Goal: Communication & Community: Answer question/provide support

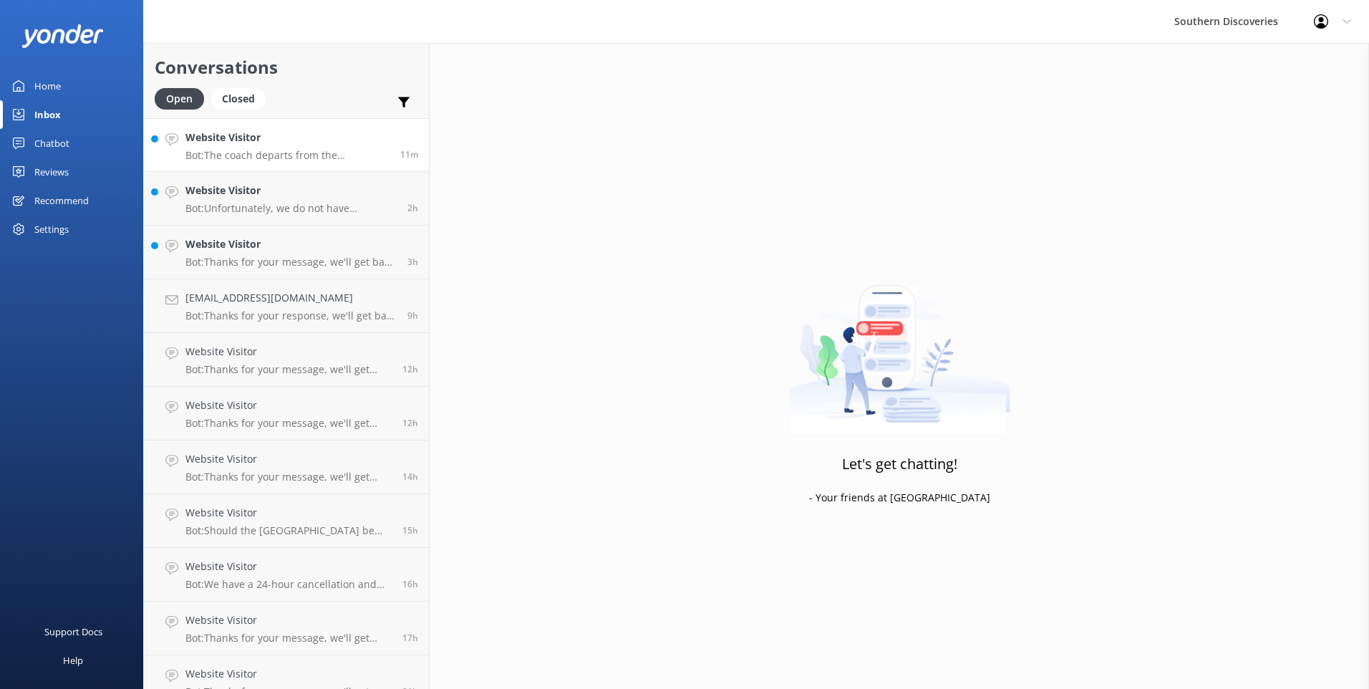
click at [253, 128] on link "Website Visitor Bot: The coach departs from the [GEOGRAPHIC_DATA] at 6:30am, 7a…" at bounding box center [286, 145] width 285 height 54
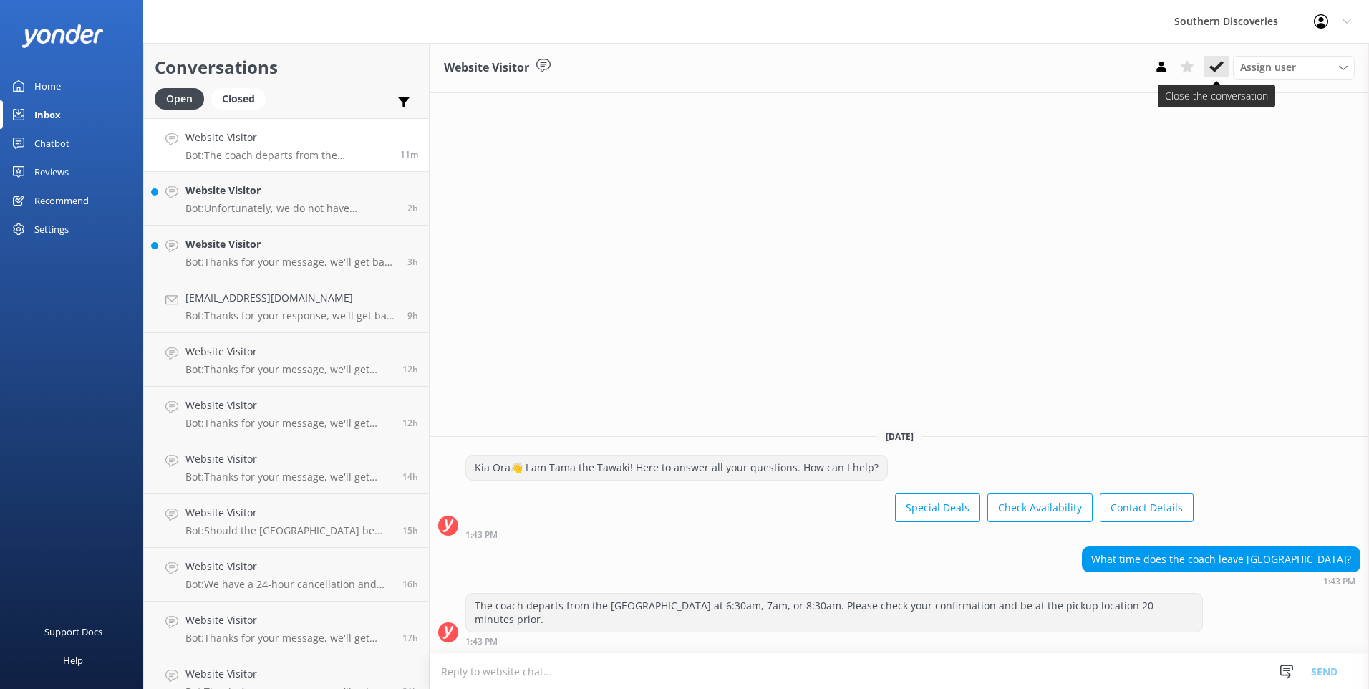
click at [1220, 62] on icon at bounding box center [1216, 66] width 14 height 14
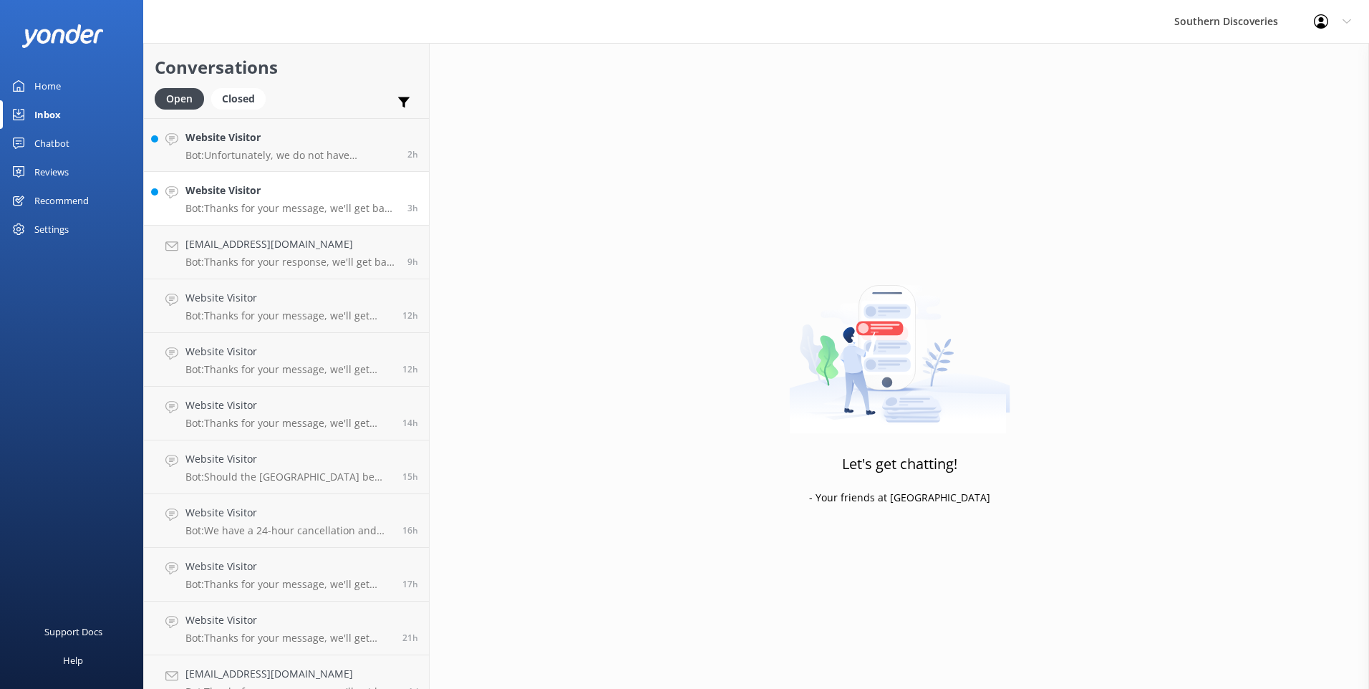
click at [284, 190] on h4 "Website Visitor" at bounding box center [290, 191] width 211 height 16
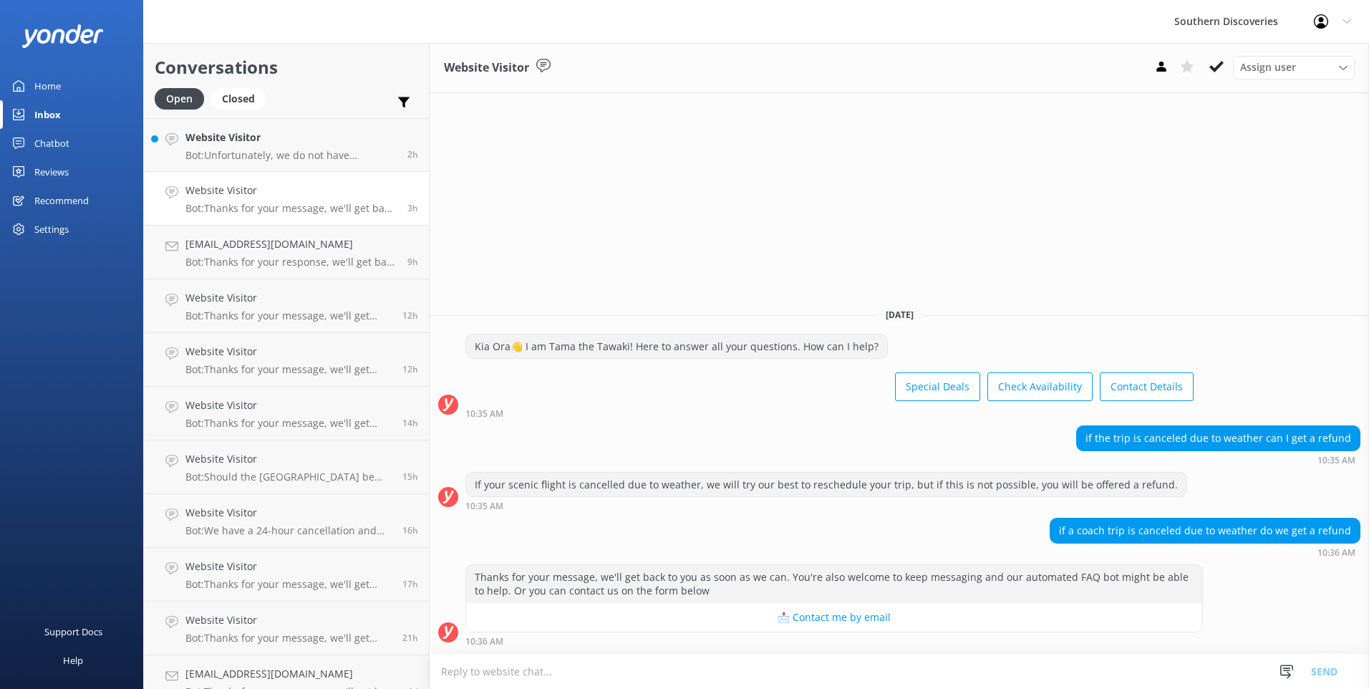
click at [873, 682] on textarea at bounding box center [898, 670] width 939 height 35
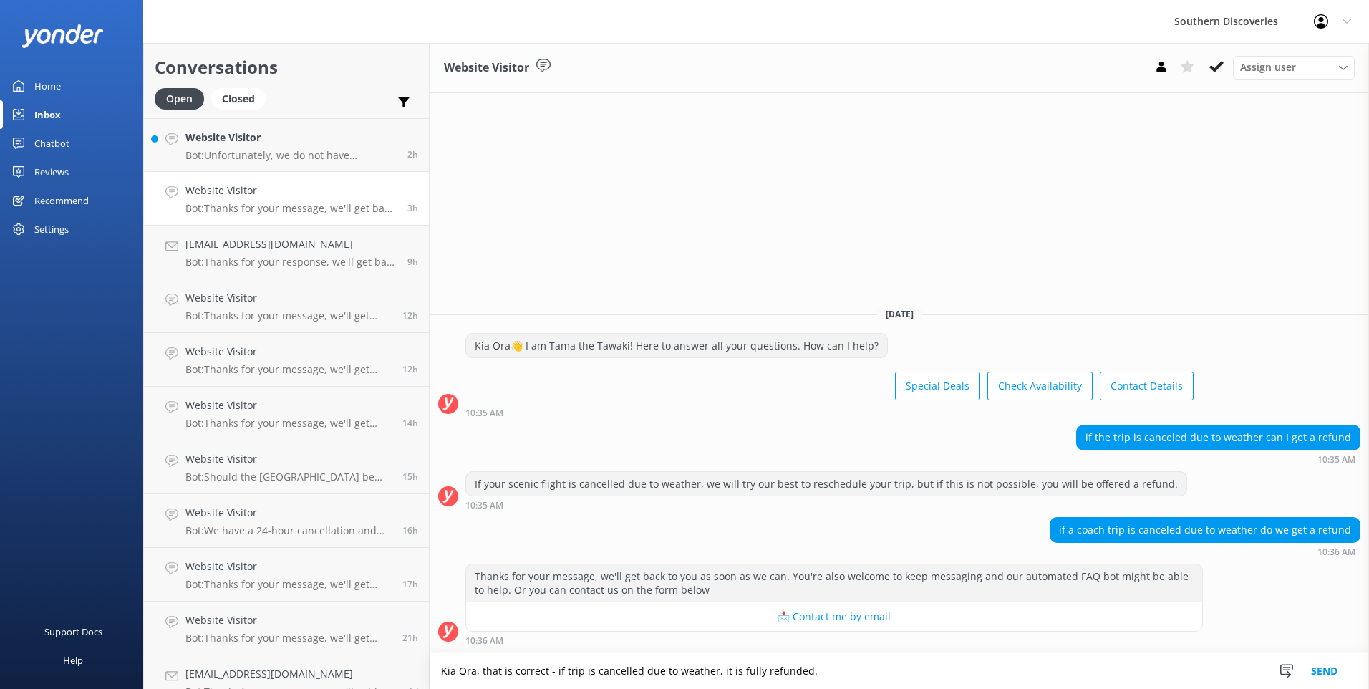
type textarea "Kia Ora, that is correct - if trip is cancelled due to weather, it is fully ref…"
click at [1314, 667] on button "Send" at bounding box center [1324, 671] width 54 height 36
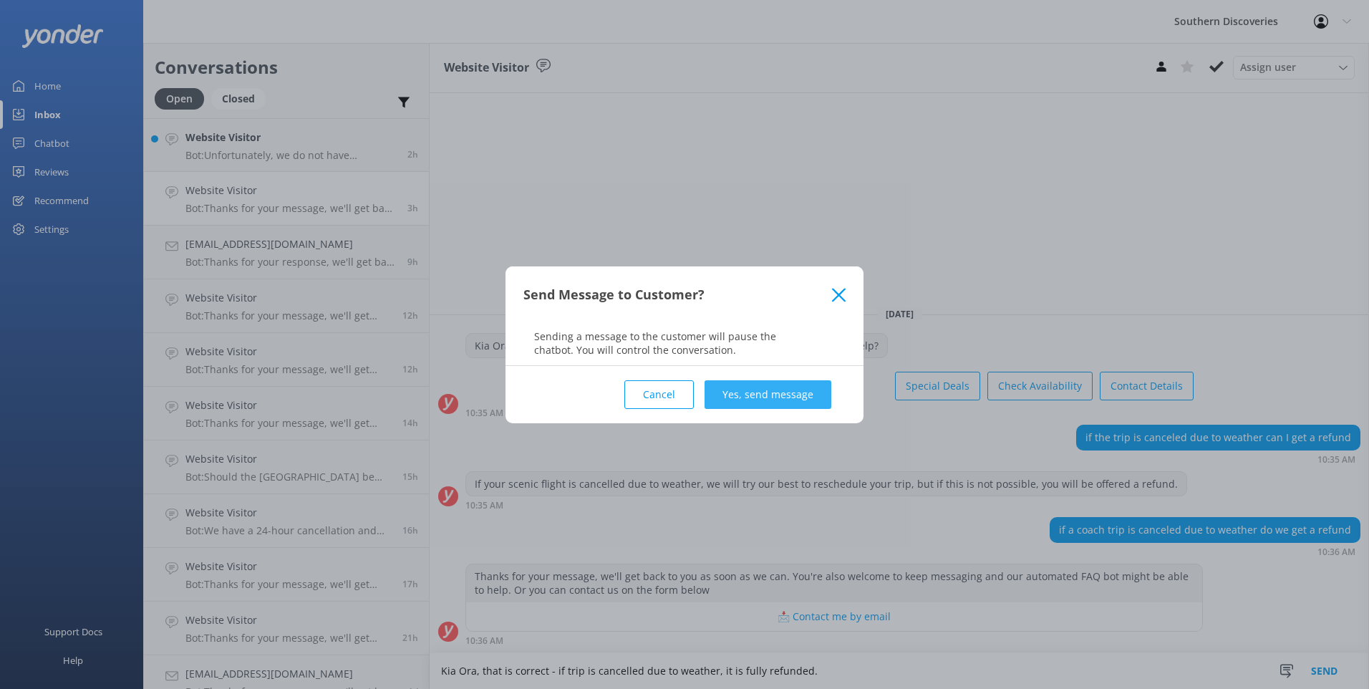
click at [810, 402] on button "Yes, send message" at bounding box center [767, 394] width 127 height 29
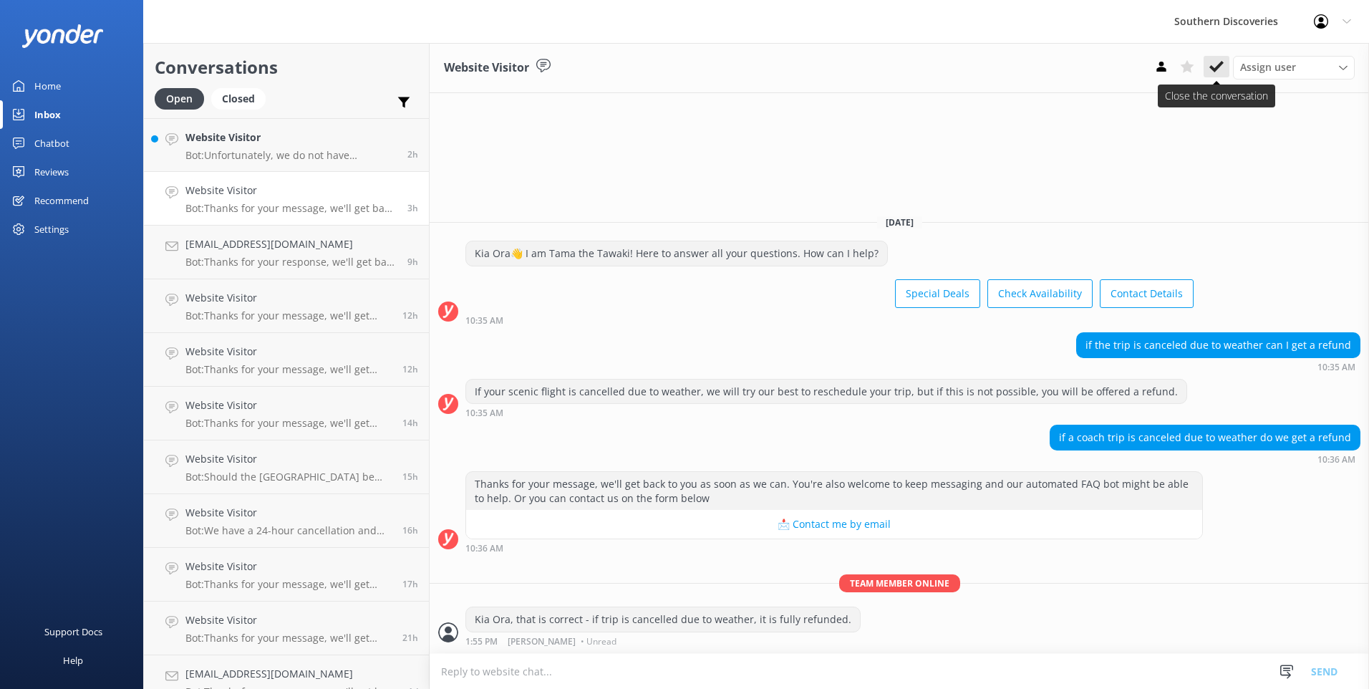
click at [1215, 64] on icon at bounding box center [1216, 66] width 14 height 14
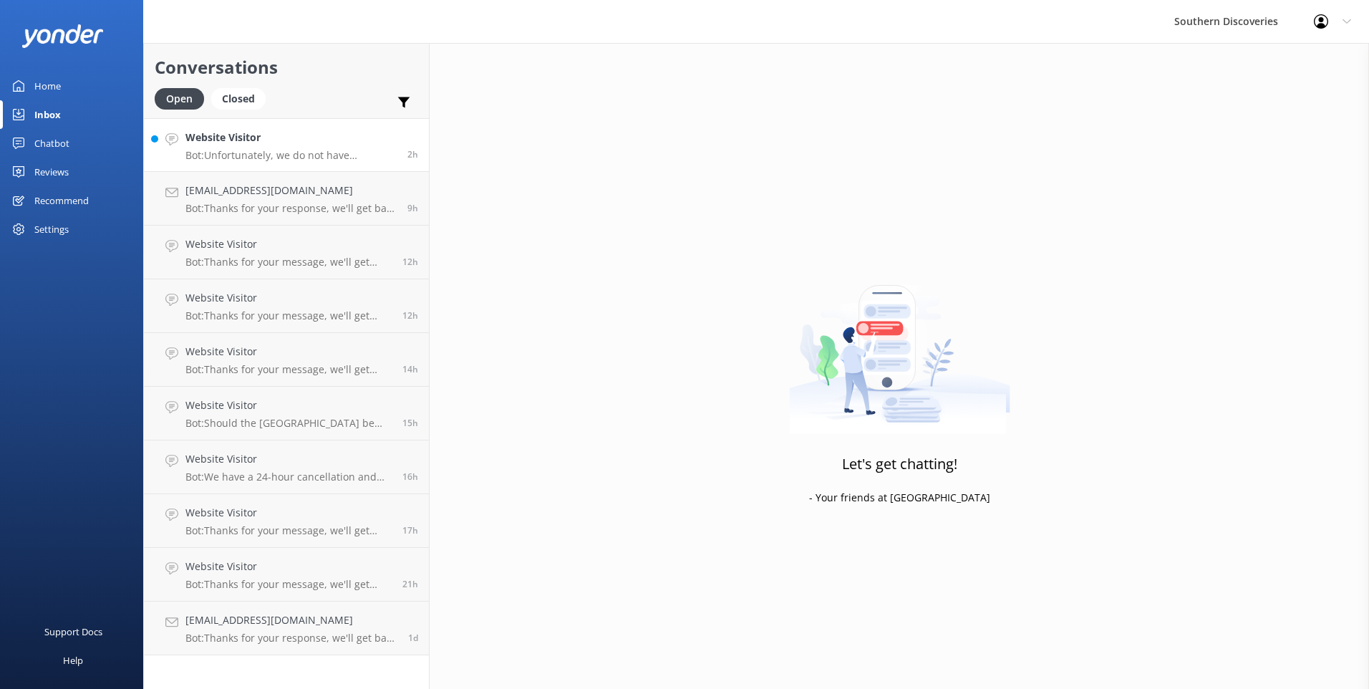
drag, startPoint x: 264, startPoint y: 156, endPoint x: 276, endPoint y: 160, distance: 12.0
click at [266, 155] on p "Bot: Unfortunately, we do not have WhatsApp available at this stage." at bounding box center [290, 155] width 211 height 13
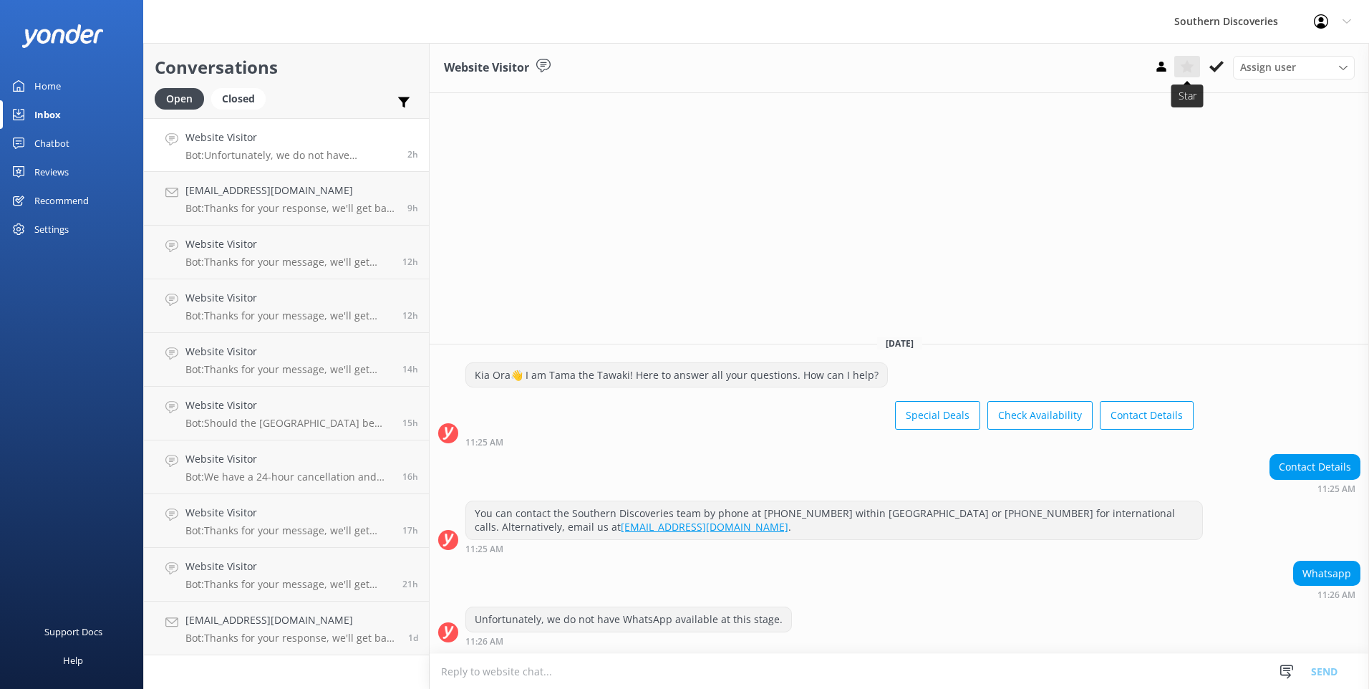
drag, startPoint x: 1215, startPoint y: 67, endPoint x: 1198, endPoint y: 71, distance: 17.5
click at [1214, 67] on icon at bounding box center [1216, 66] width 14 height 14
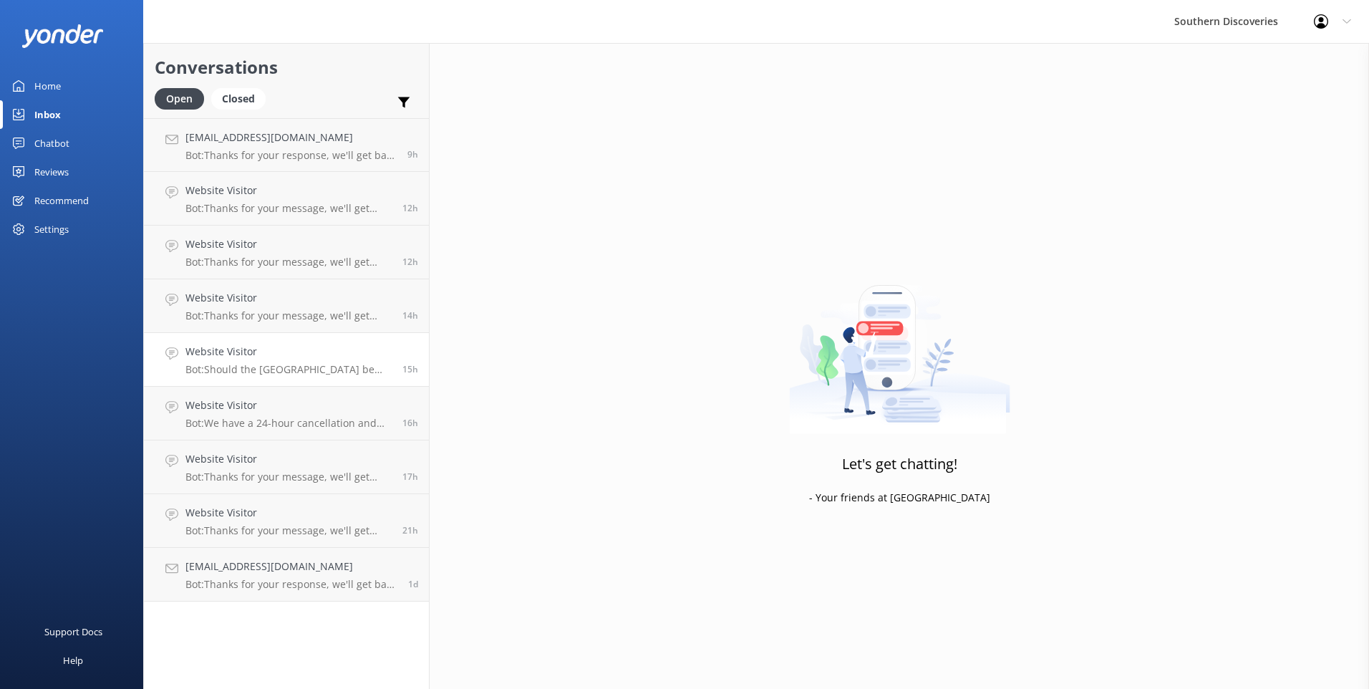
click at [234, 384] on link "Website Visitor Bot: Should the [GEOGRAPHIC_DATA] be closed on your day of trav…" at bounding box center [286, 360] width 285 height 54
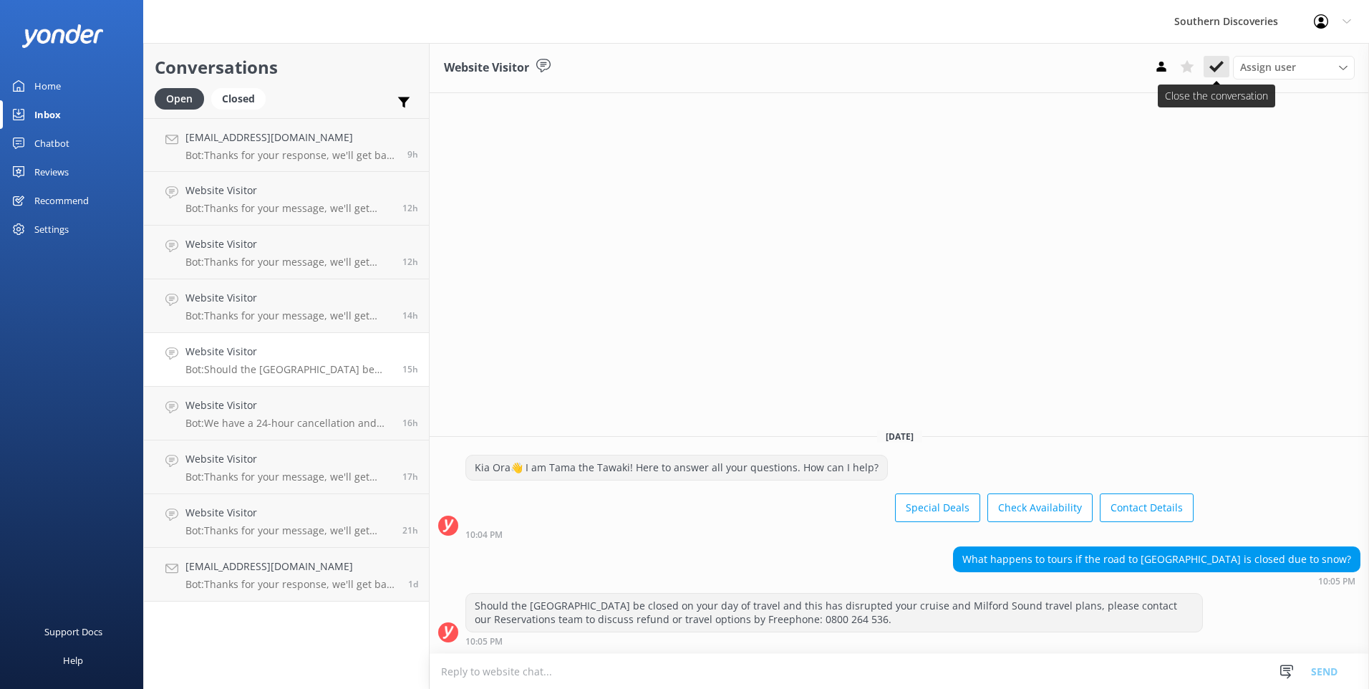
click at [1210, 64] on button at bounding box center [1216, 66] width 26 height 21
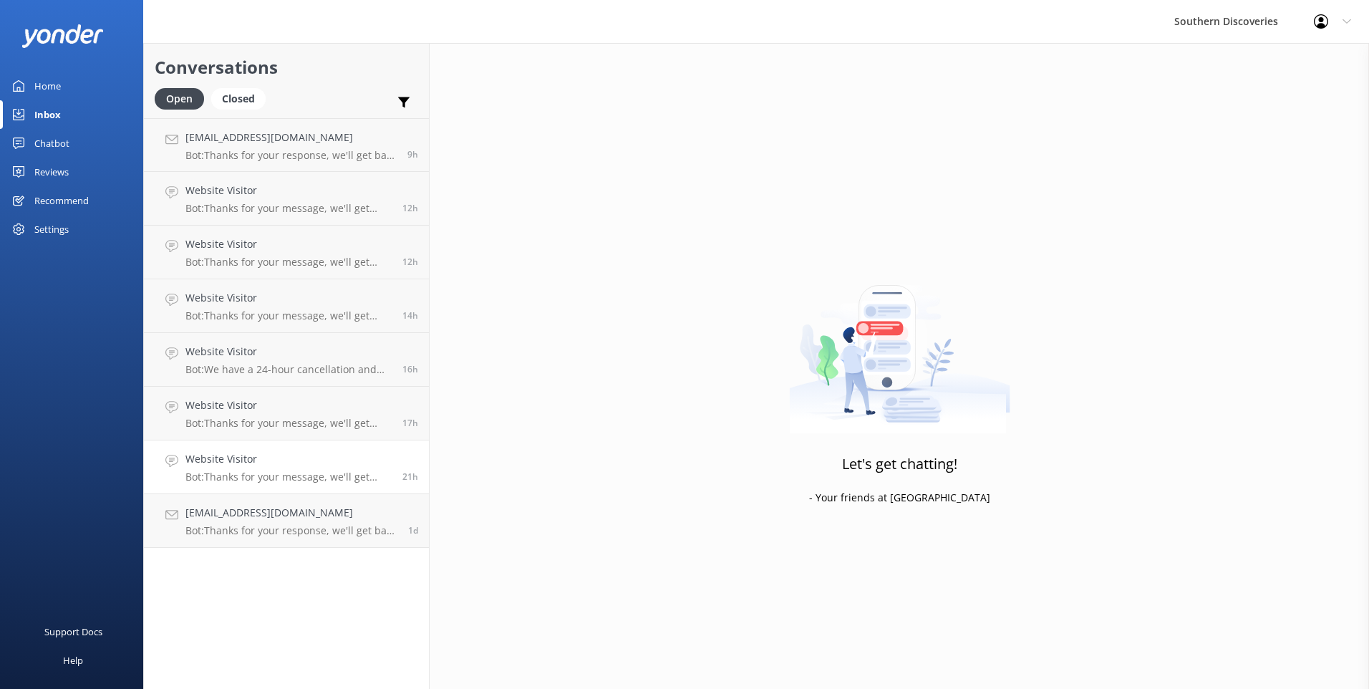
click at [320, 462] on h4 "Website Visitor" at bounding box center [288, 459] width 206 height 16
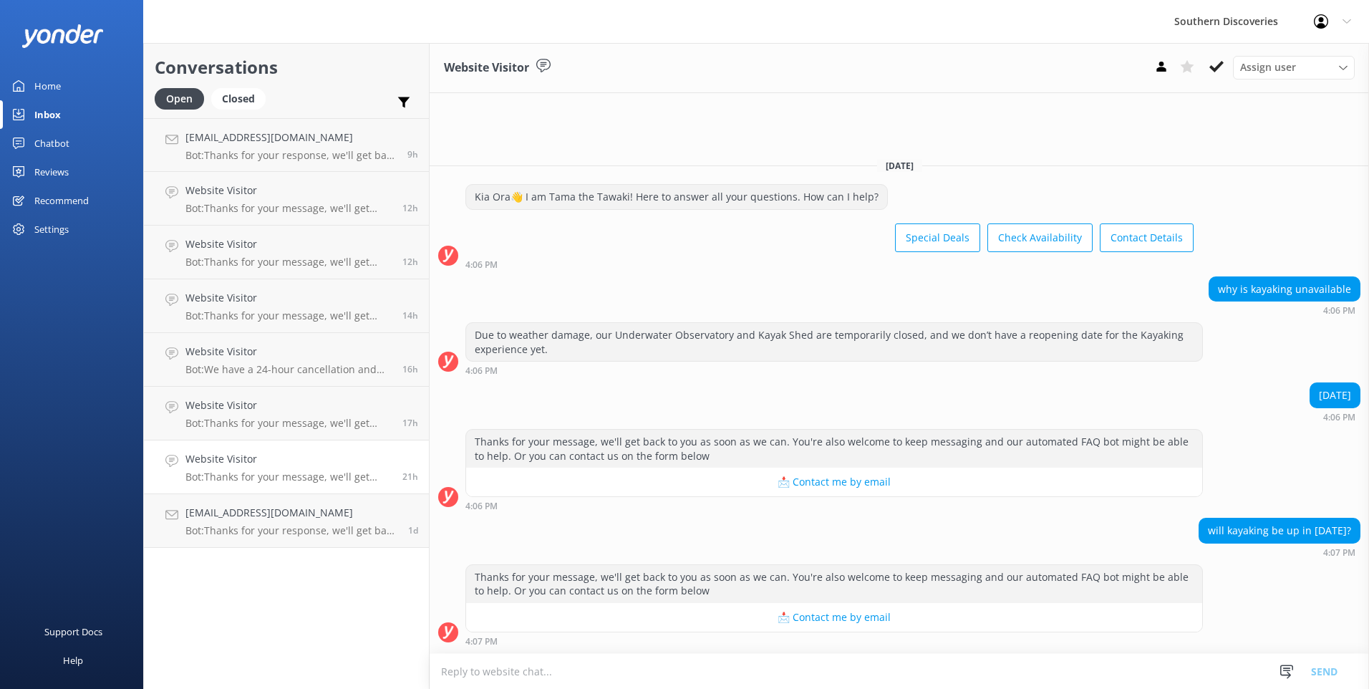
click at [641, 683] on textarea at bounding box center [898, 670] width 939 height 35
type textarea "N"
click at [480, 676] on textarea "Kia Ora, no it won't be opening anytime soon." at bounding box center [898, 671] width 939 height 36
type textarea "[PERSON_NAME], unfortunately no it won't be opening anytime soon."
click at [1316, 666] on button "Send" at bounding box center [1324, 671] width 54 height 36
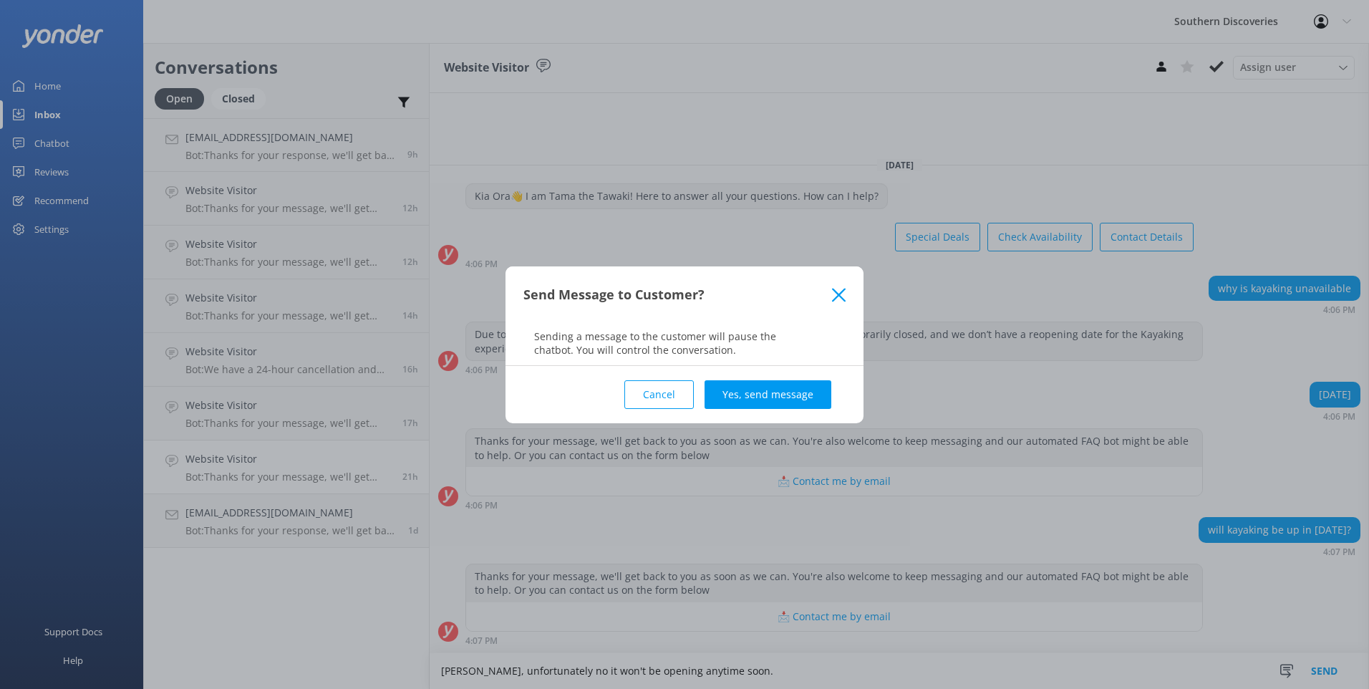
drag, startPoint x: 826, startPoint y: 399, endPoint x: 847, endPoint y: 374, distance: 32.0
click at [826, 397] on button "Yes, send message" at bounding box center [767, 394] width 127 height 29
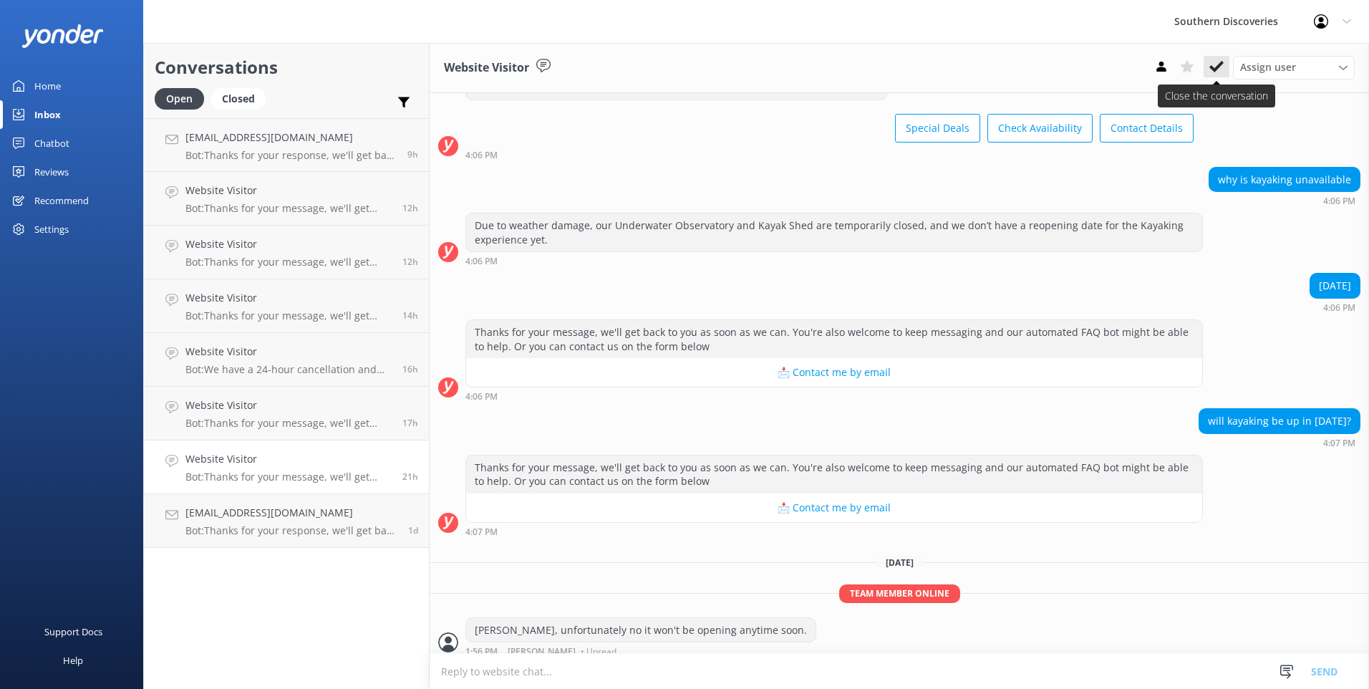
scroll to position [66, 0]
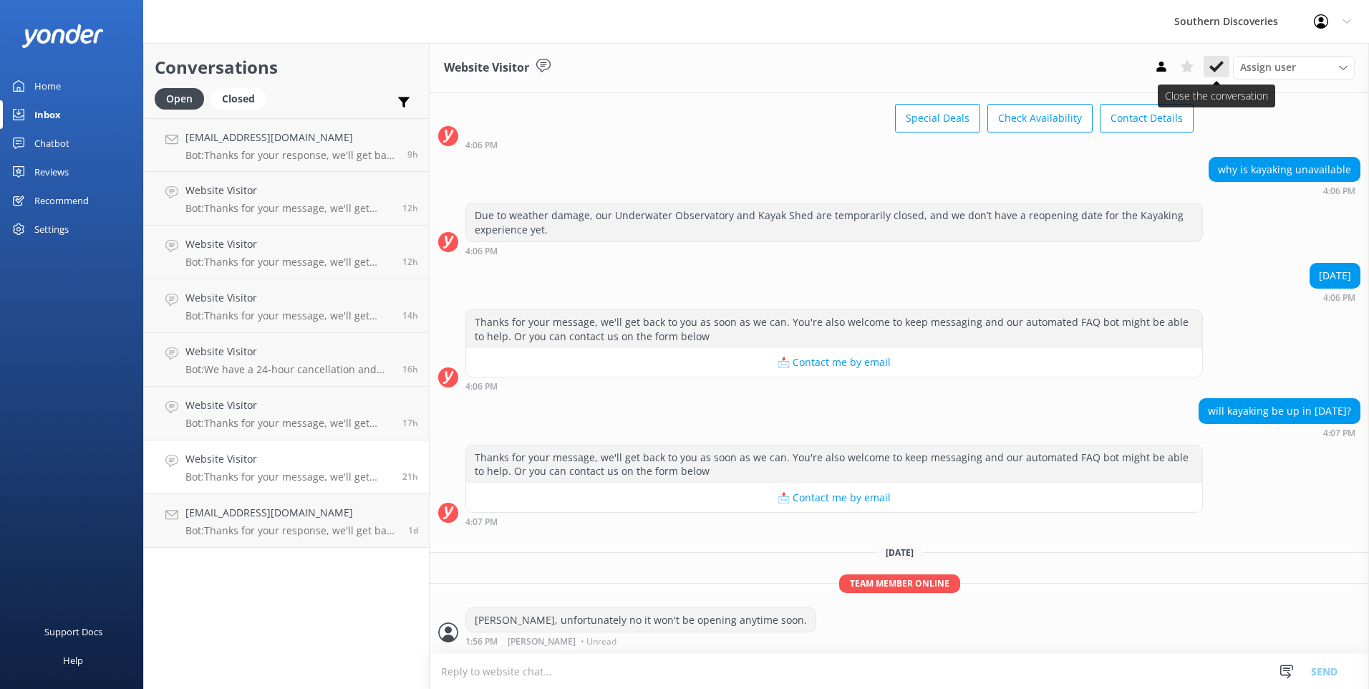
click at [1213, 69] on use at bounding box center [1216, 66] width 14 height 11
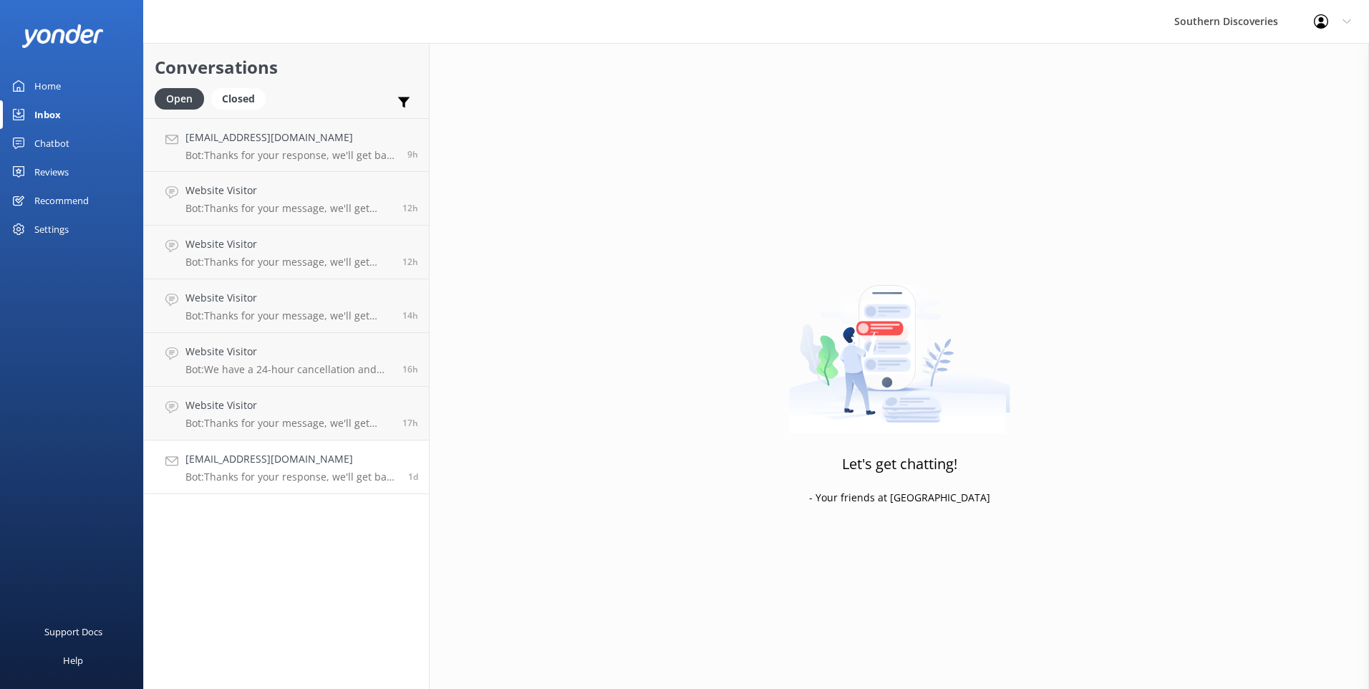
click at [245, 471] on p "Bot: Thanks for your response, we'll get back to you as soon as we can during o…" at bounding box center [291, 476] width 212 height 13
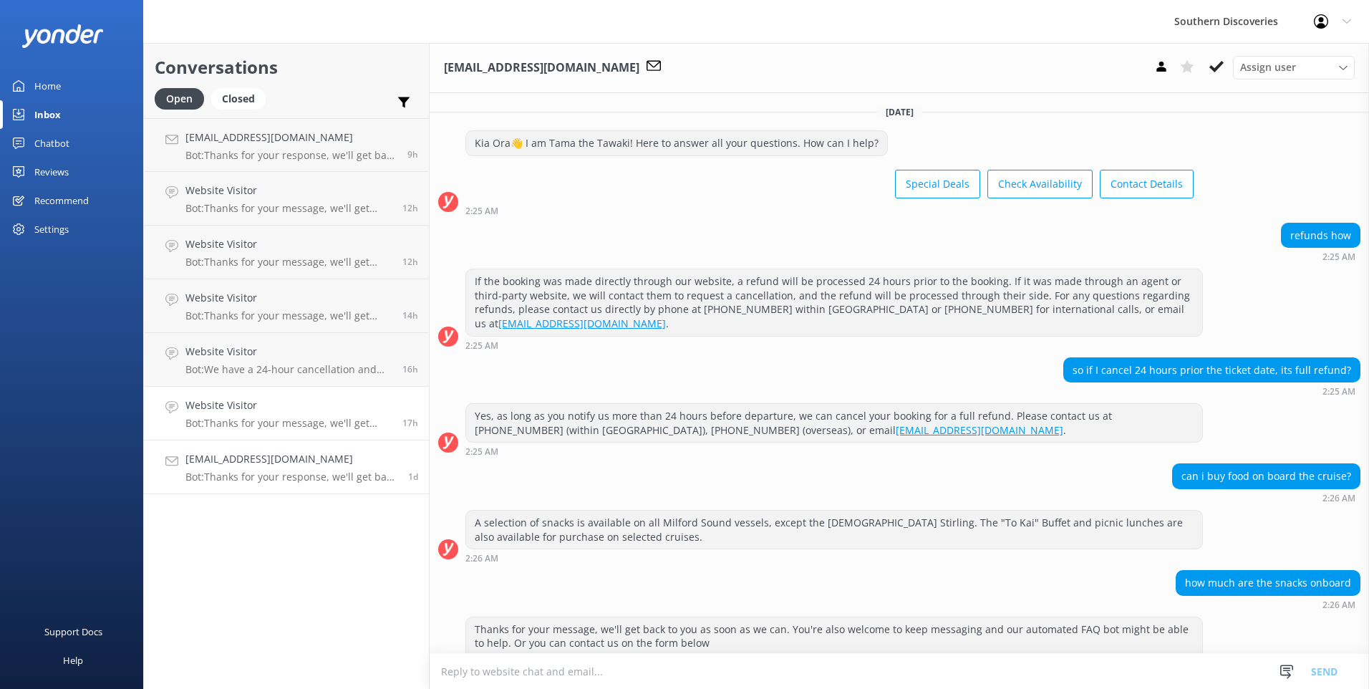
scroll to position [200, 0]
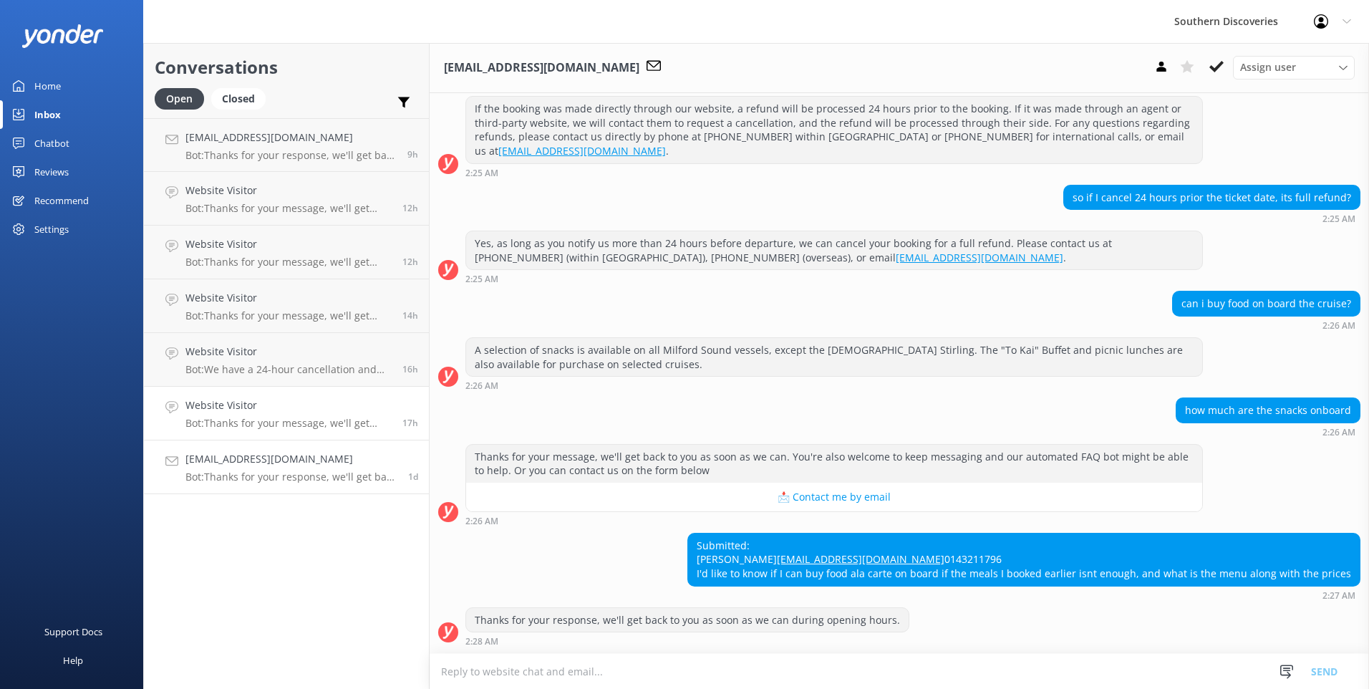
click at [320, 423] on p "Bot: Thanks for your message, we'll get back to you as soon as we can. You're a…" at bounding box center [288, 423] width 206 height 13
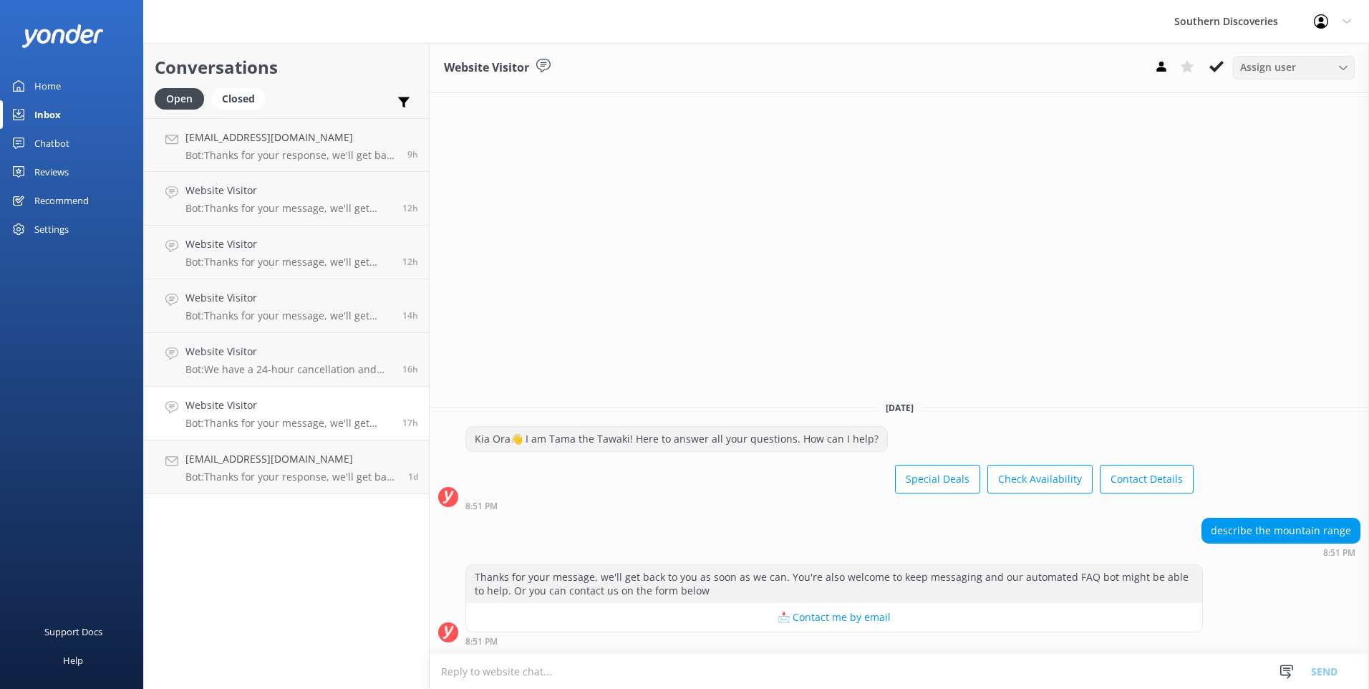
click at [1267, 62] on span "Assign user" at bounding box center [1268, 67] width 56 height 16
click at [1261, 120] on div "[PERSON_NAME]" at bounding box center [1274, 126] width 68 height 14
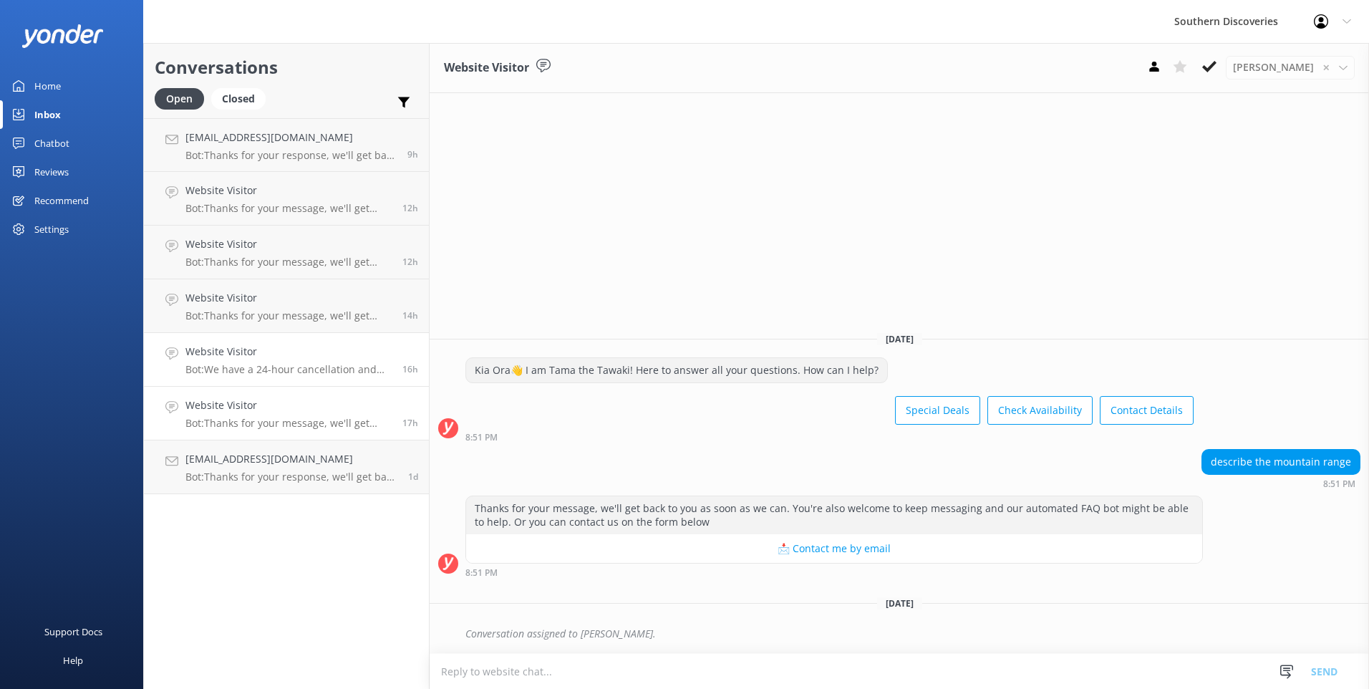
click at [306, 351] on h4 "Website Visitor" at bounding box center [288, 352] width 206 height 16
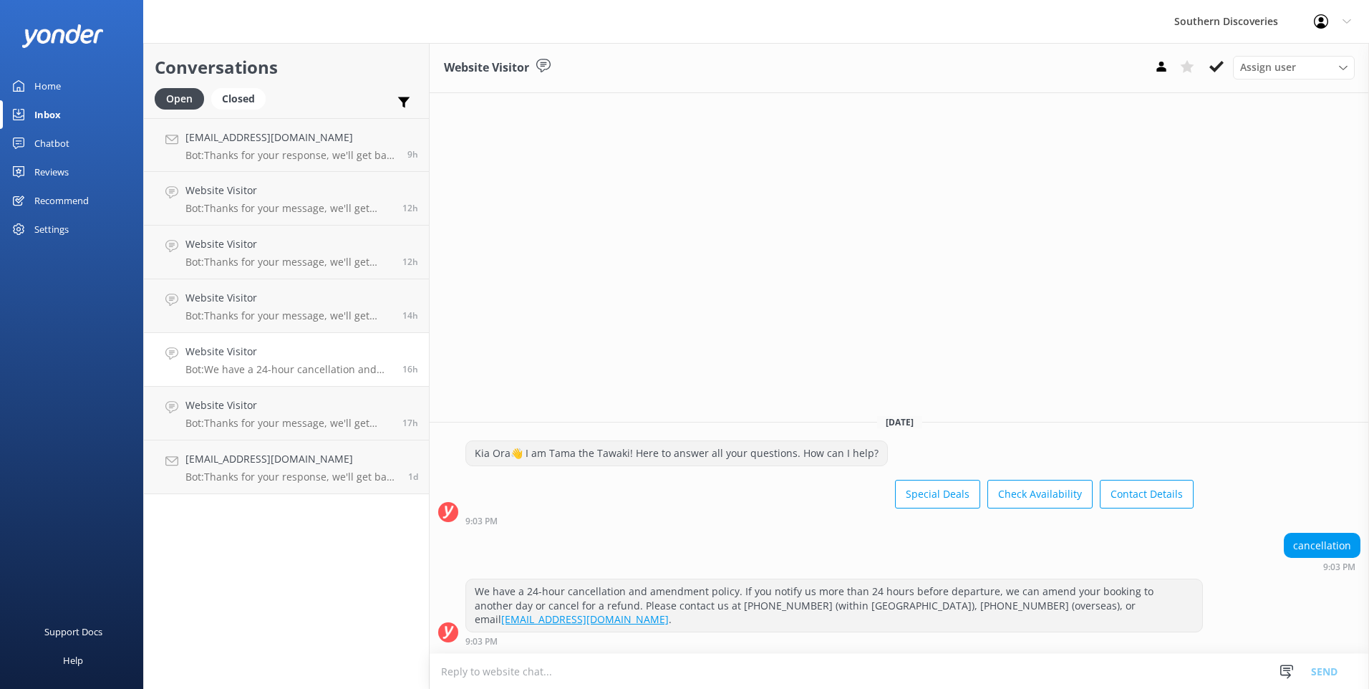
drag, startPoint x: 1212, startPoint y: 68, endPoint x: 1027, endPoint y: 115, distance: 190.6
click at [1212, 67] on icon at bounding box center [1216, 66] width 14 height 14
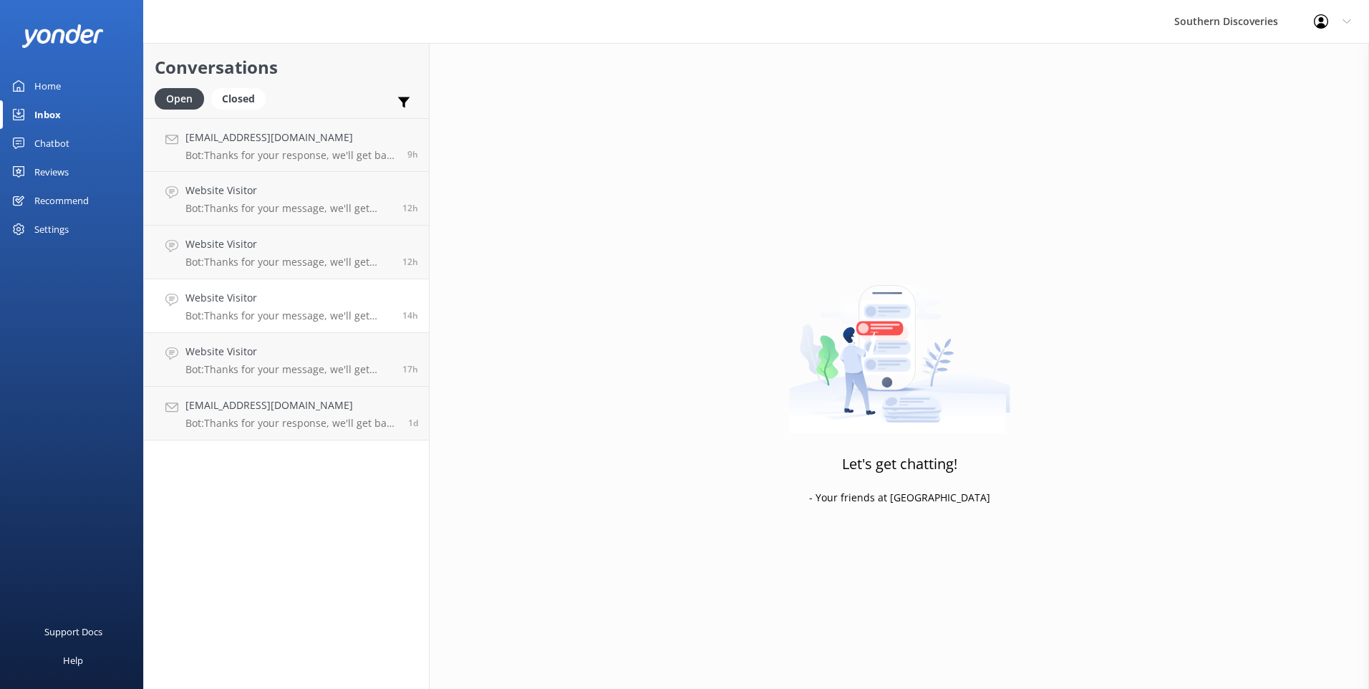
click at [288, 293] on h4 "Website Visitor" at bounding box center [288, 298] width 206 height 16
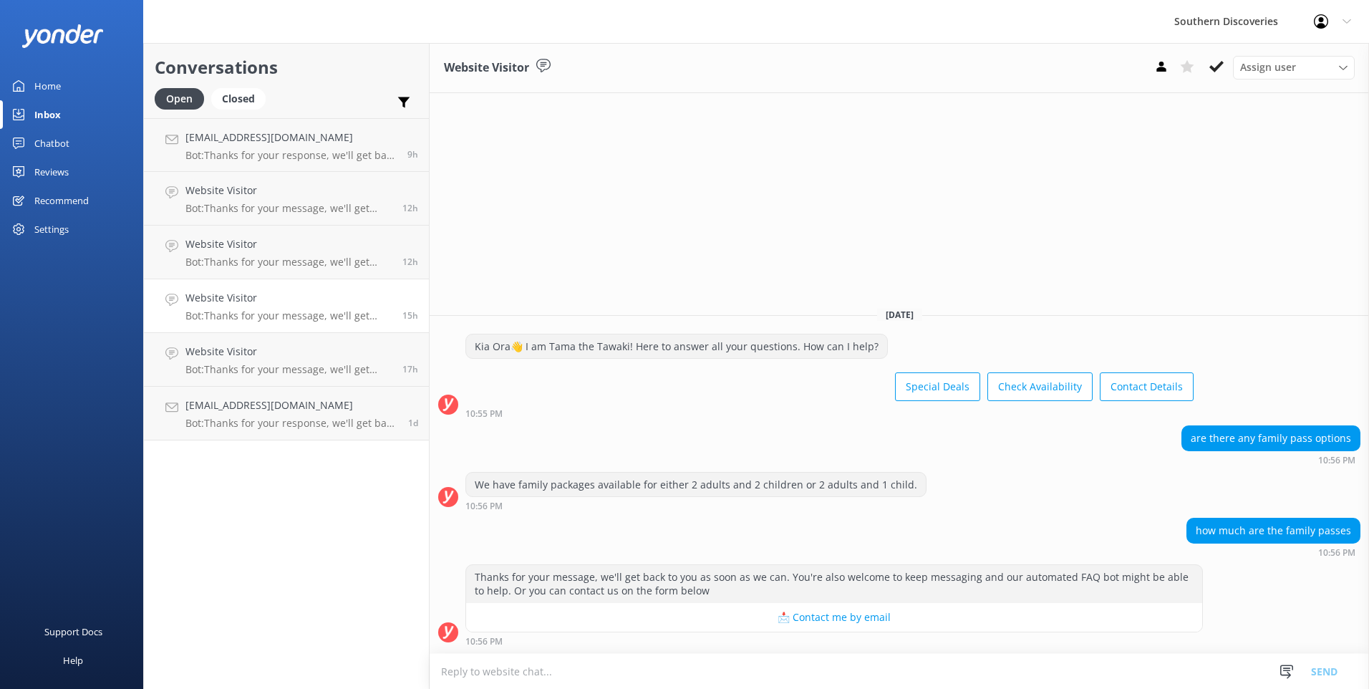
click at [558, 675] on textarea at bounding box center [898, 670] width 939 height 35
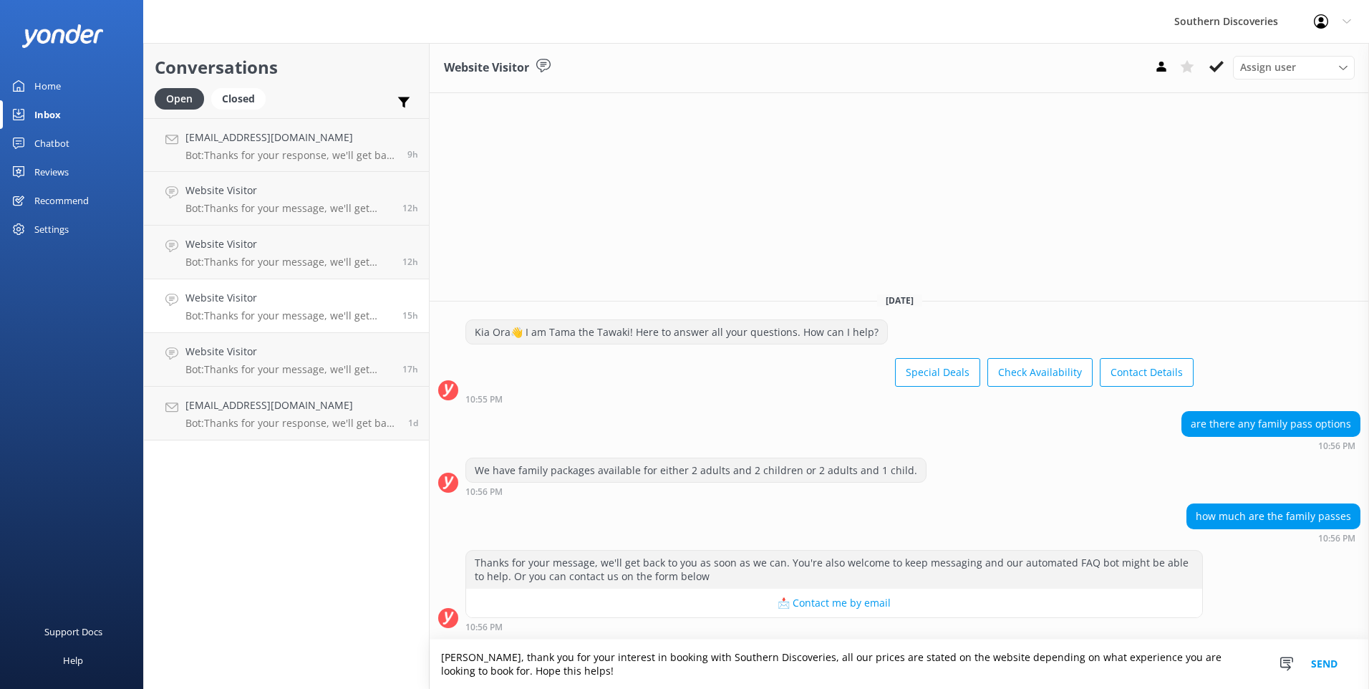
type textarea "[PERSON_NAME], thank you for your interest in booking with Southern Discoveries…"
click at [1319, 661] on button "Send" at bounding box center [1324, 663] width 54 height 49
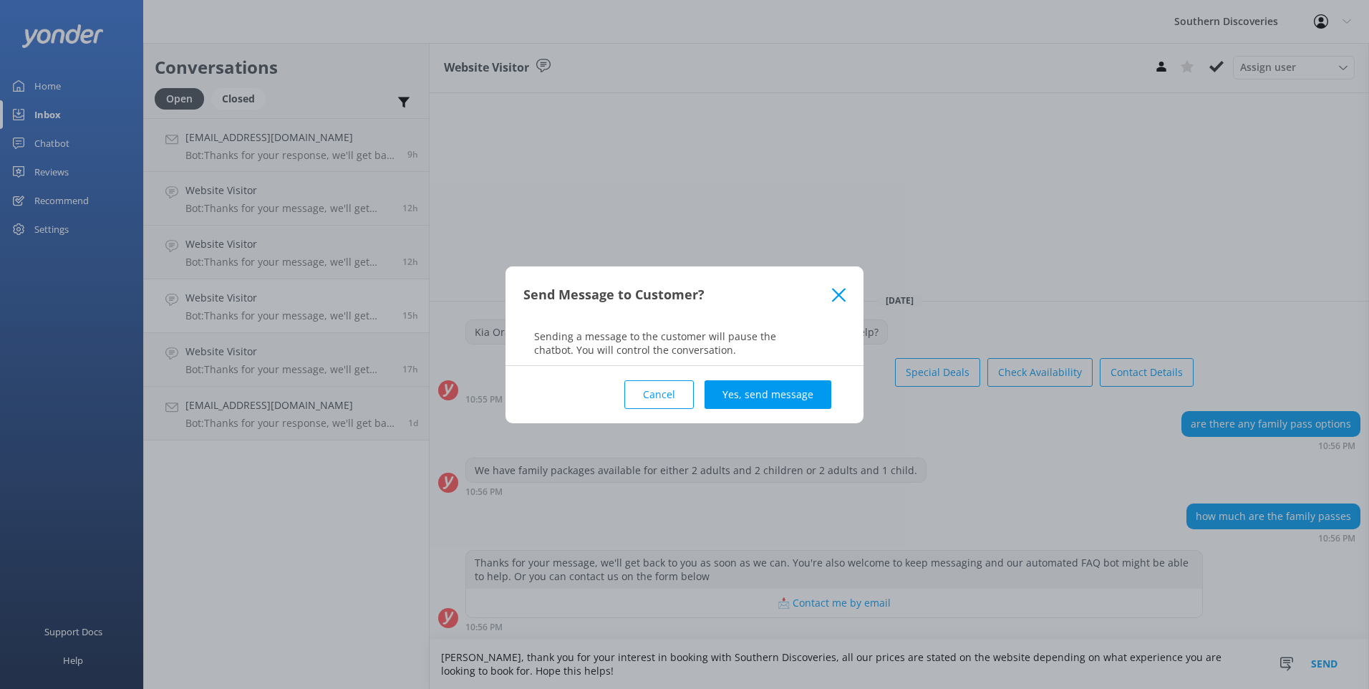
drag, startPoint x: 761, startPoint y: 384, endPoint x: 774, endPoint y: 377, distance: 14.4
click at [767, 381] on button "Yes, send message" at bounding box center [767, 394] width 127 height 29
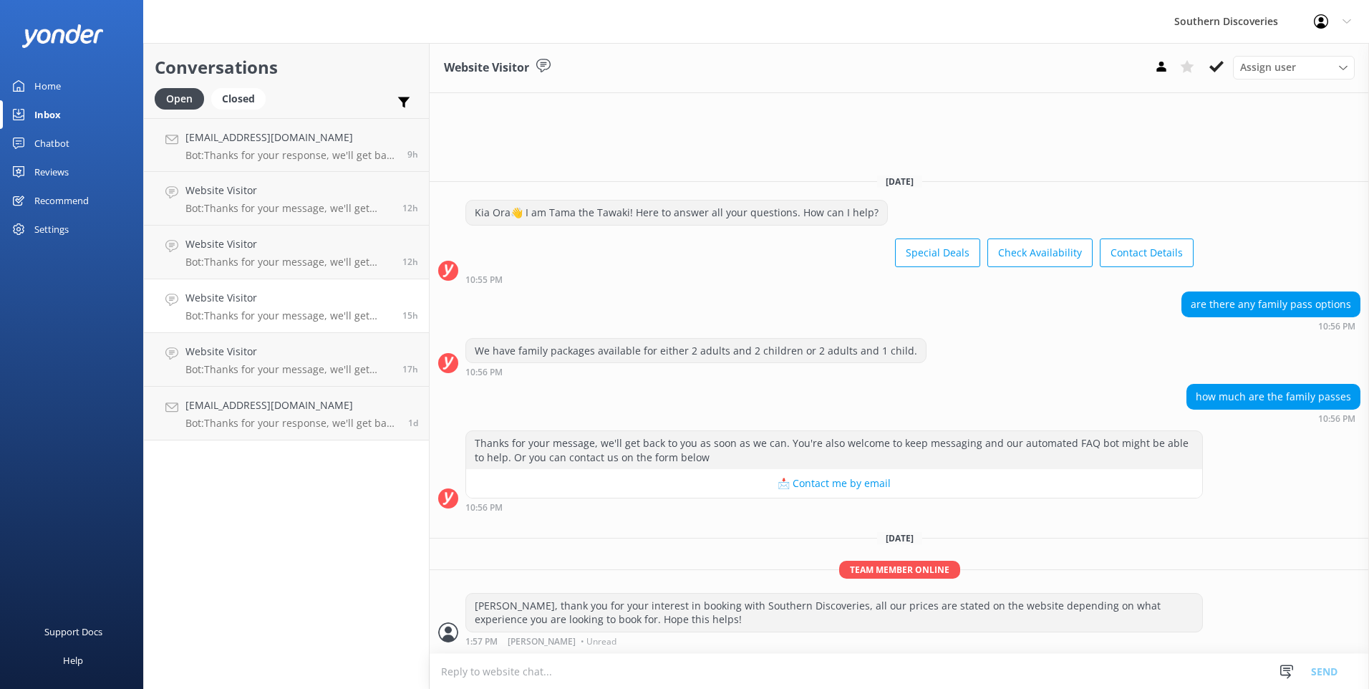
drag, startPoint x: 1221, startPoint y: 69, endPoint x: 1159, endPoint y: 92, distance: 66.6
click at [1221, 68] on icon at bounding box center [1216, 66] width 14 height 14
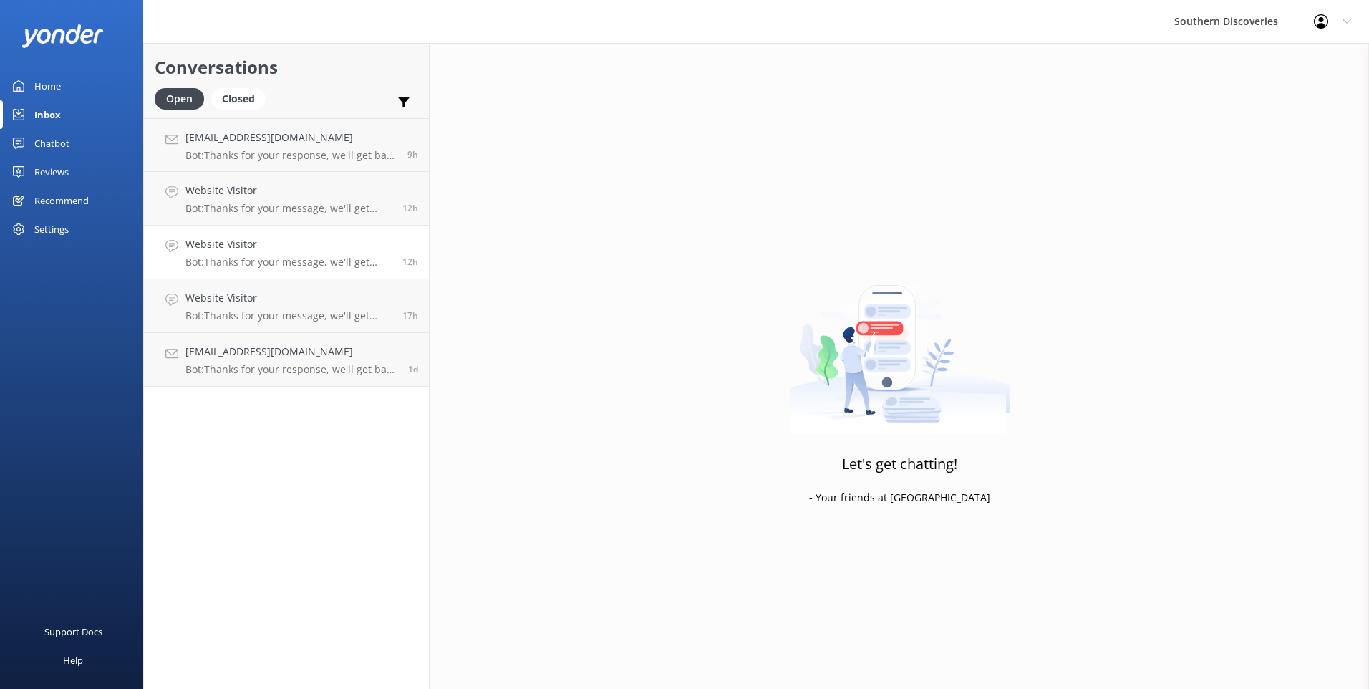
drag, startPoint x: 329, startPoint y: 263, endPoint x: 371, endPoint y: 248, distance: 44.4
click at [329, 262] on p "Bot: Thanks for your message, we'll get back to you as soon as we can. You're a…" at bounding box center [288, 262] width 206 height 13
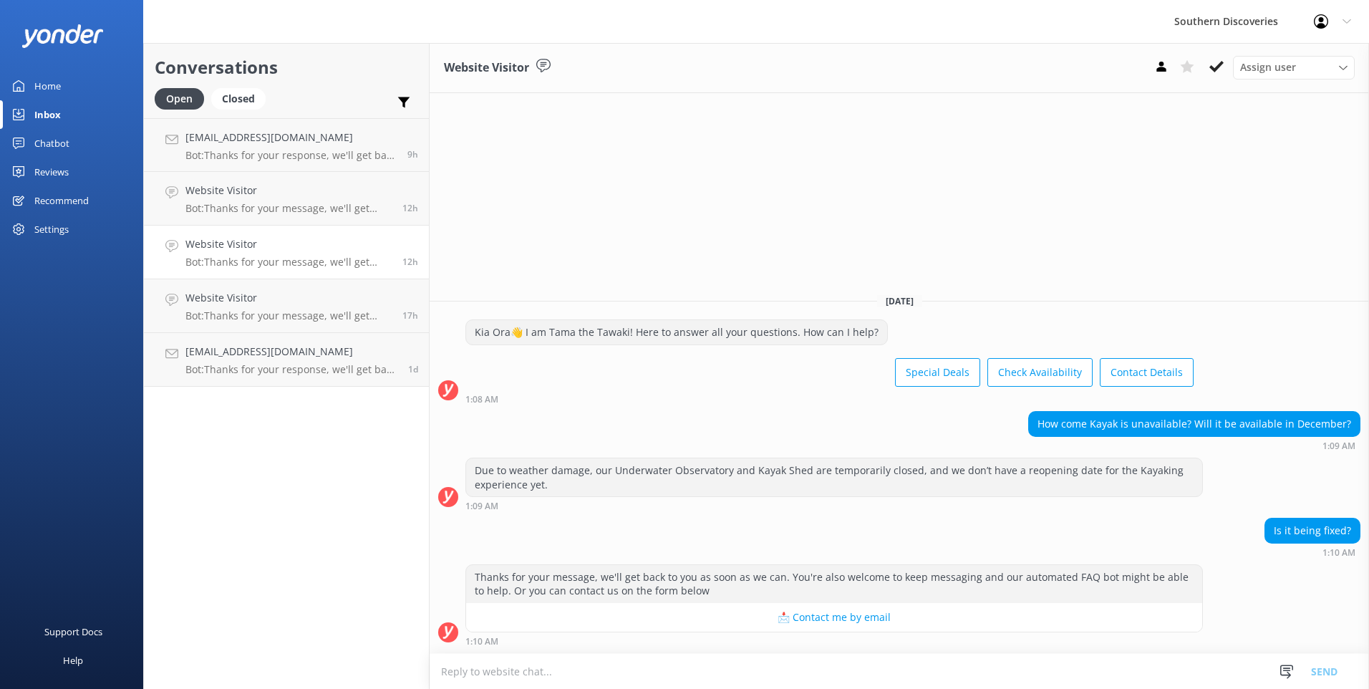
drag, startPoint x: 812, startPoint y: 666, endPoint x: 804, endPoint y: 661, distance: 9.0
click at [810, 666] on textarea at bounding box center [898, 670] width 939 height 35
drag, startPoint x: 517, startPoint y: 660, endPoint x: 513, endPoint y: 669, distance: 10.2
click at [493, 669] on textarea "[PERSON_NAME], Unforyinayeluy" at bounding box center [898, 671] width 939 height 36
click at [565, 669] on textarea "[PERSON_NAME], Unforyinayeluy" at bounding box center [898, 671] width 939 height 36
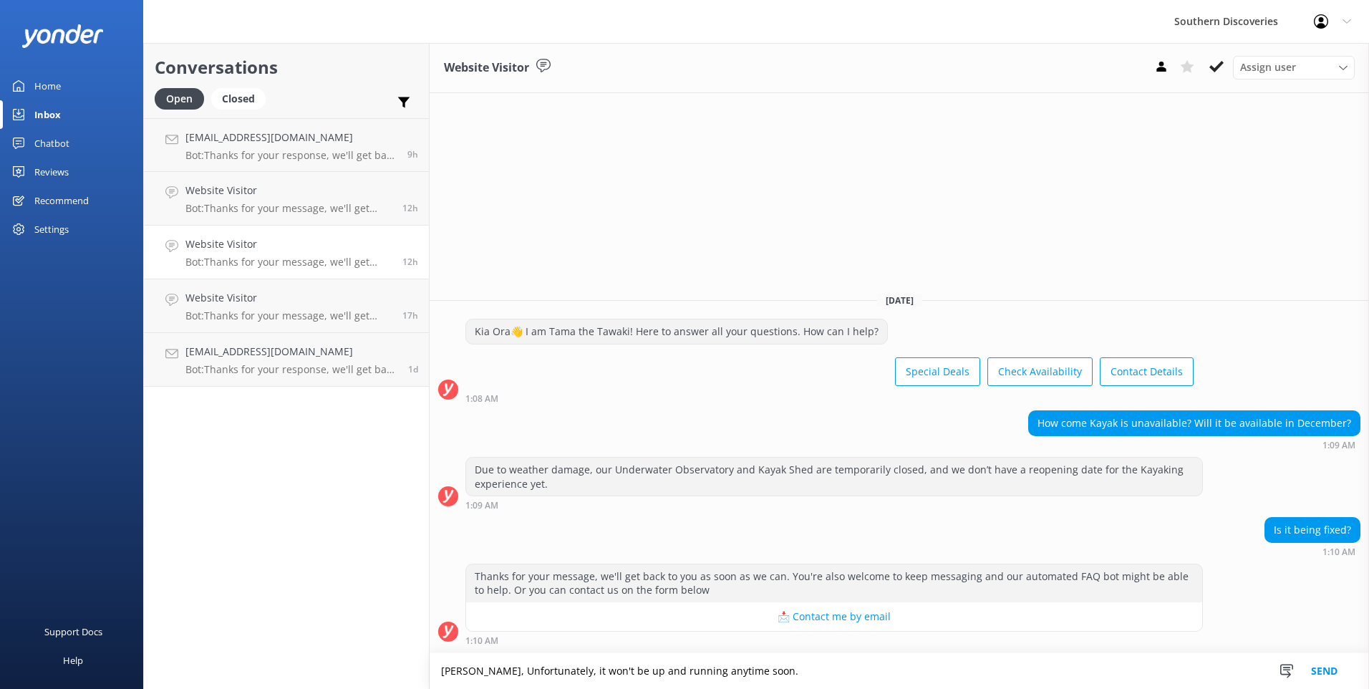
drag, startPoint x: 777, startPoint y: 671, endPoint x: 789, endPoint y: 668, distance: 12.5
type textarea "[PERSON_NAME], Unfortunately, it won't be up and running anytime soon."
drag, startPoint x: 789, startPoint y: 668, endPoint x: 1346, endPoint y: 670, distance: 556.1
click at [1346, 670] on button "Send" at bounding box center [1324, 671] width 54 height 36
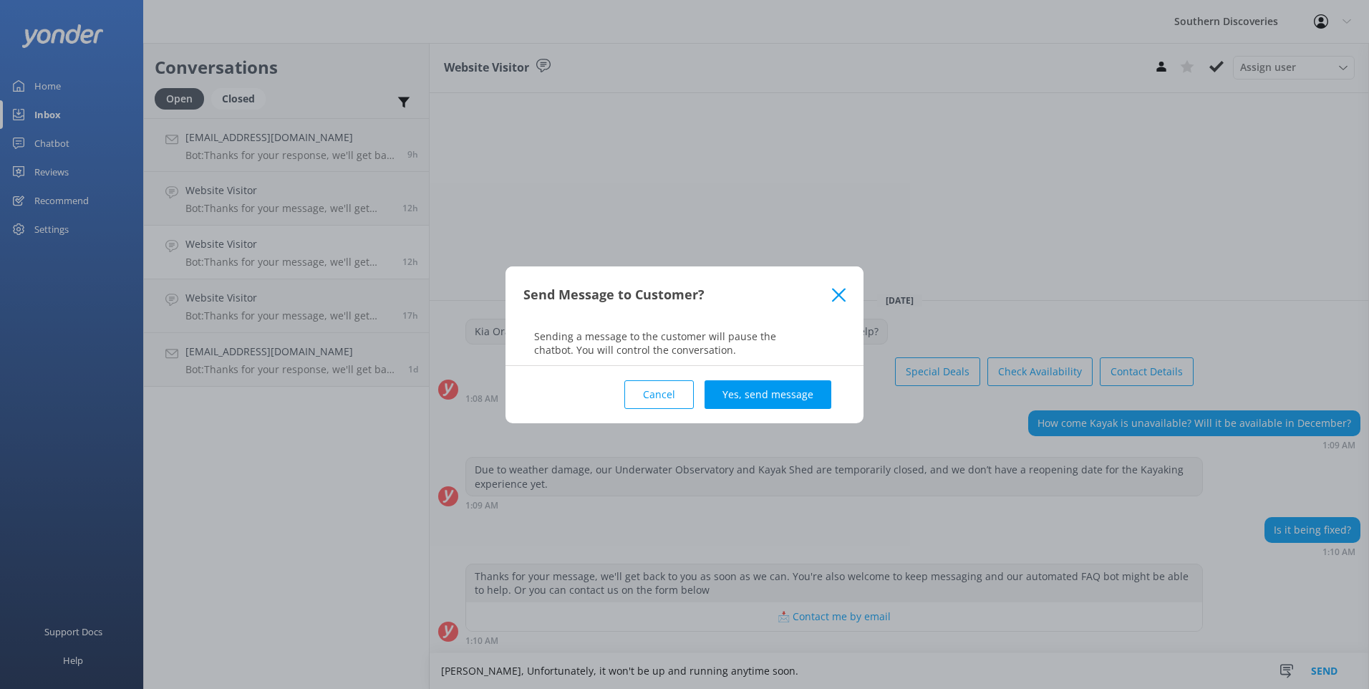
drag, startPoint x: 795, startPoint y: 387, endPoint x: 807, endPoint y: 379, distance: 14.5
click at [797, 388] on button "Yes, send message" at bounding box center [767, 394] width 127 height 29
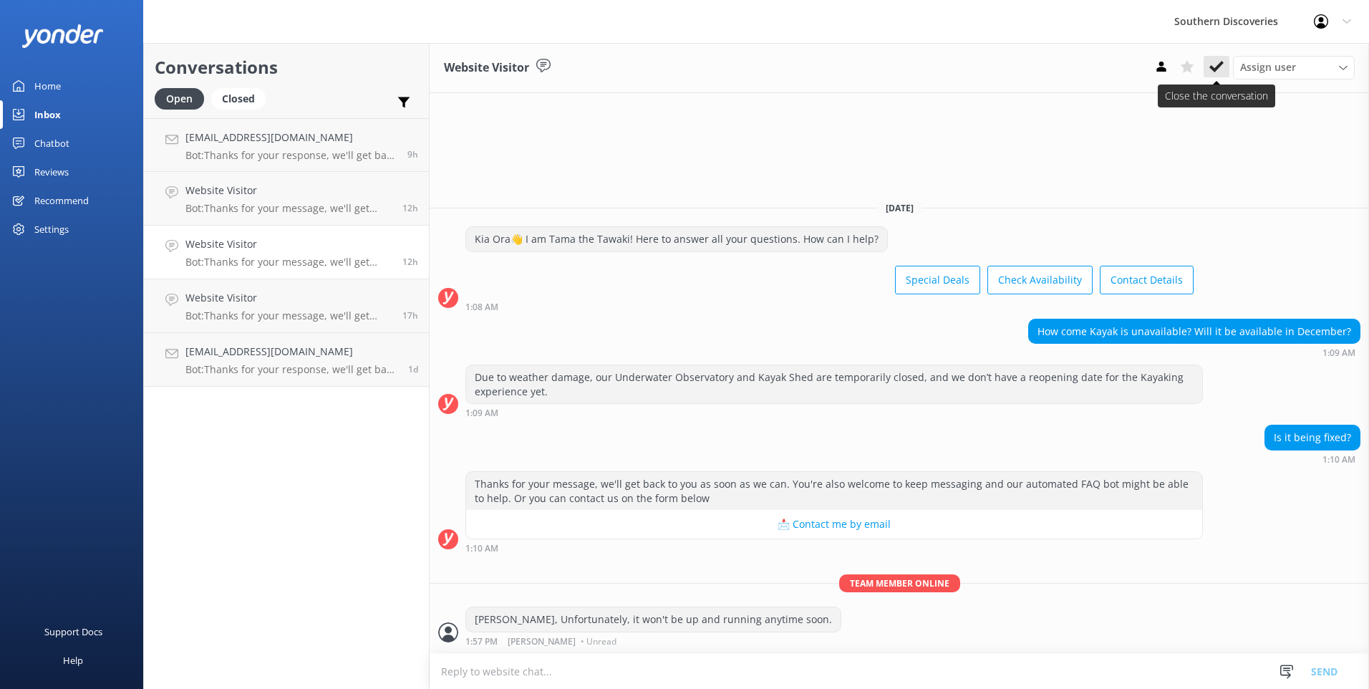
click at [1221, 63] on use at bounding box center [1216, 66] width 14 height 11
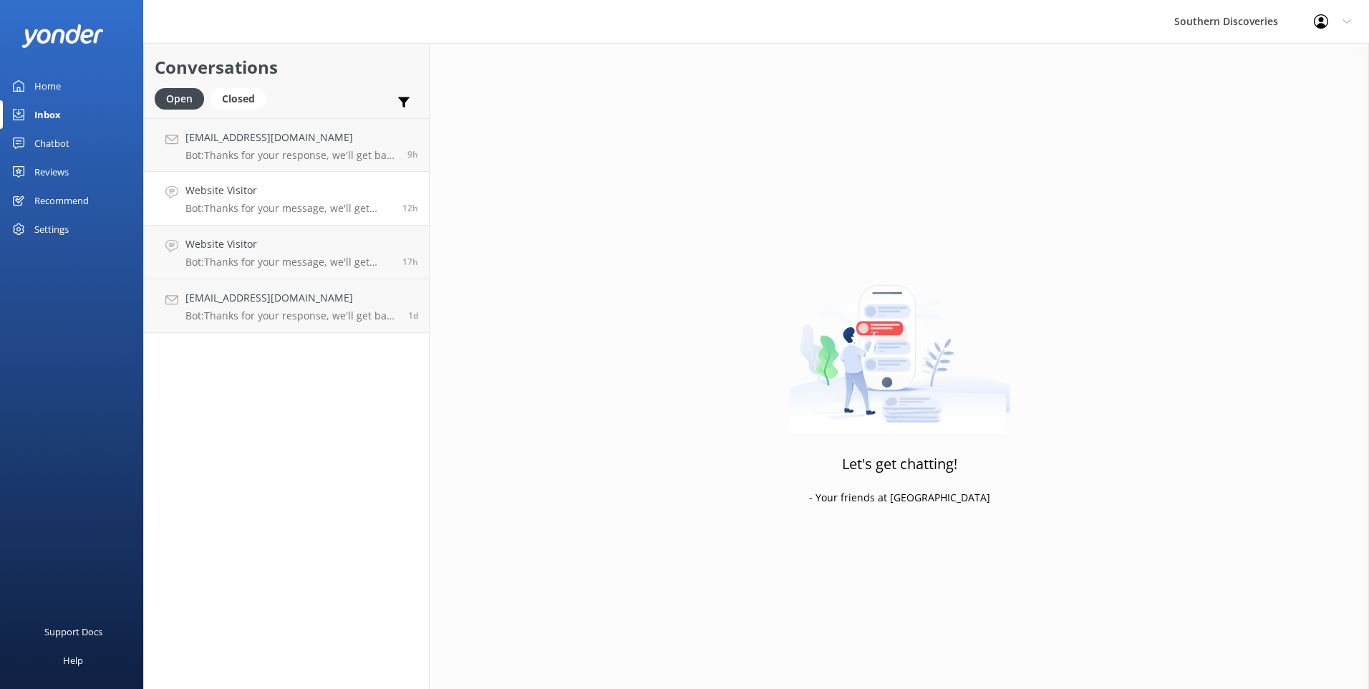
click at [342, 196] on h4 "Website Visitor" at bounding box center [288, 191] width 206 height 16
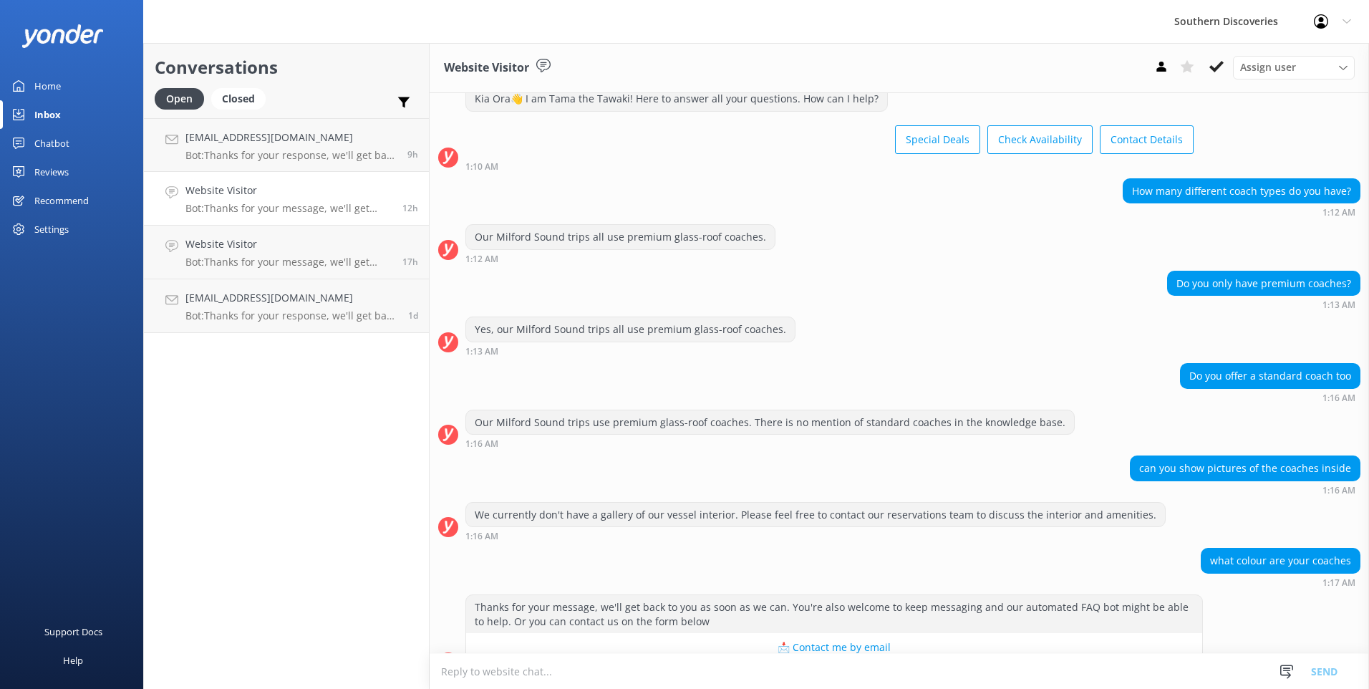
scroll to position [74, 0]
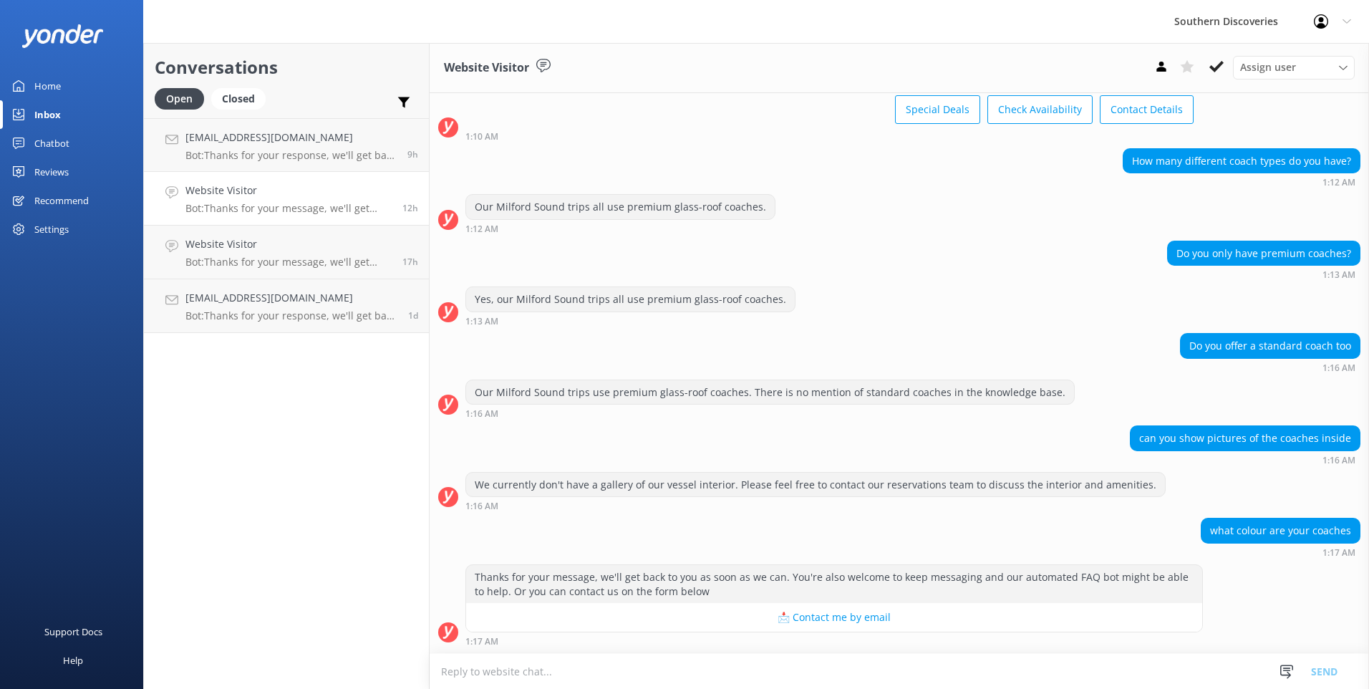
click at [613, 667] on textarea at bounding box center [898, 670] width 939 height 35
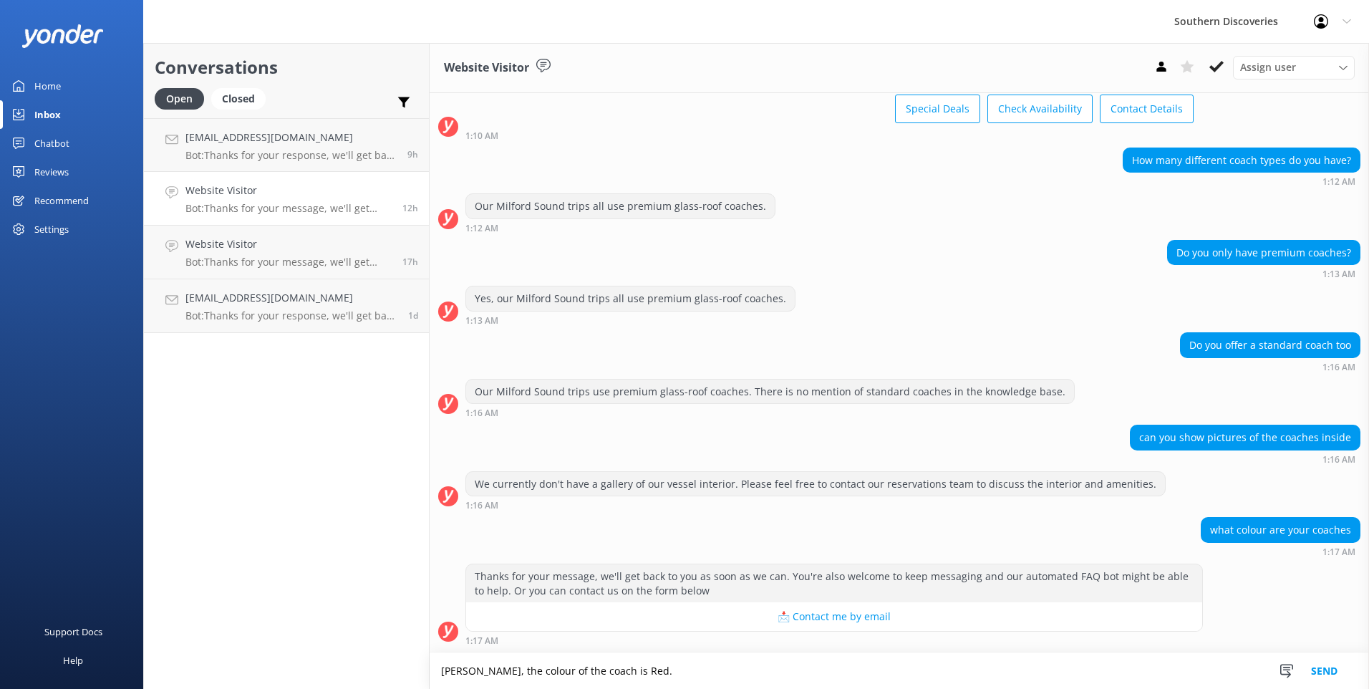
type textarea "[PERSON_NAME], the colour of the coach is Red."
click at [1318, 669] on button "Send" at bounding box center [1324, 671] width 54 height 36
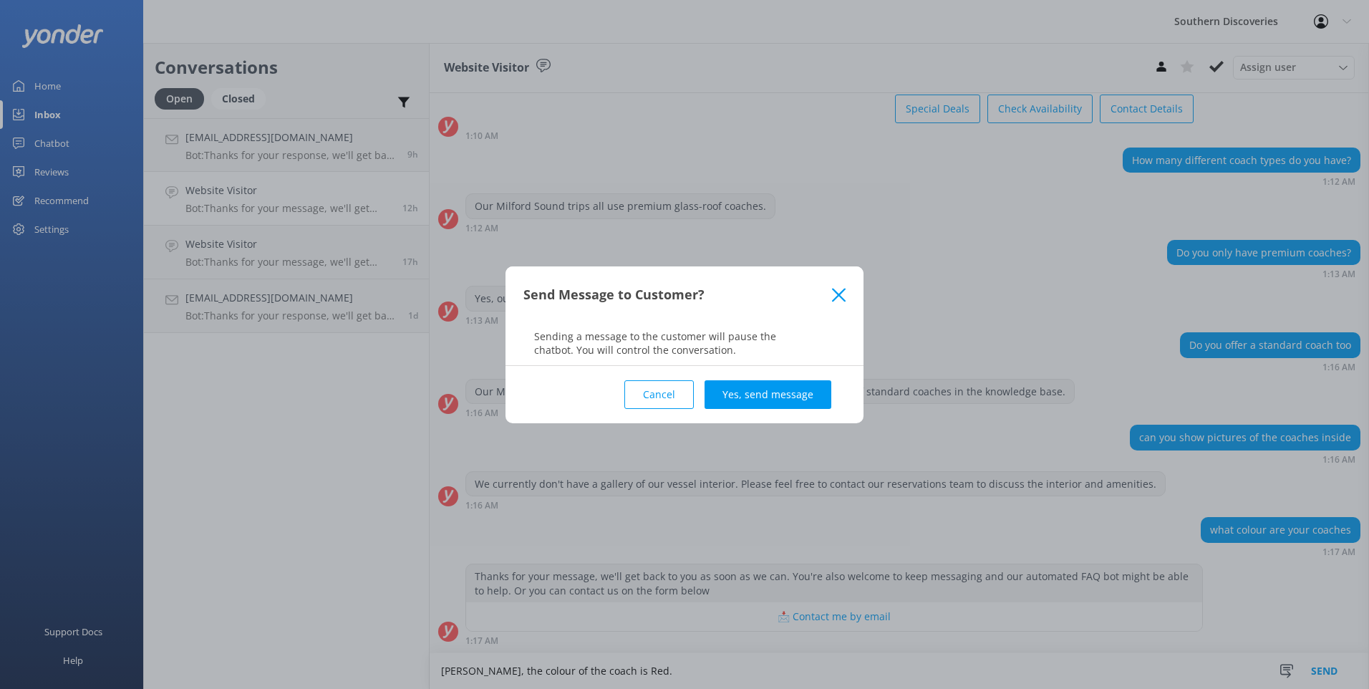
click at [789, 385] on button "Yes, send message" at bounding box center [767, 394] width 127 height 29
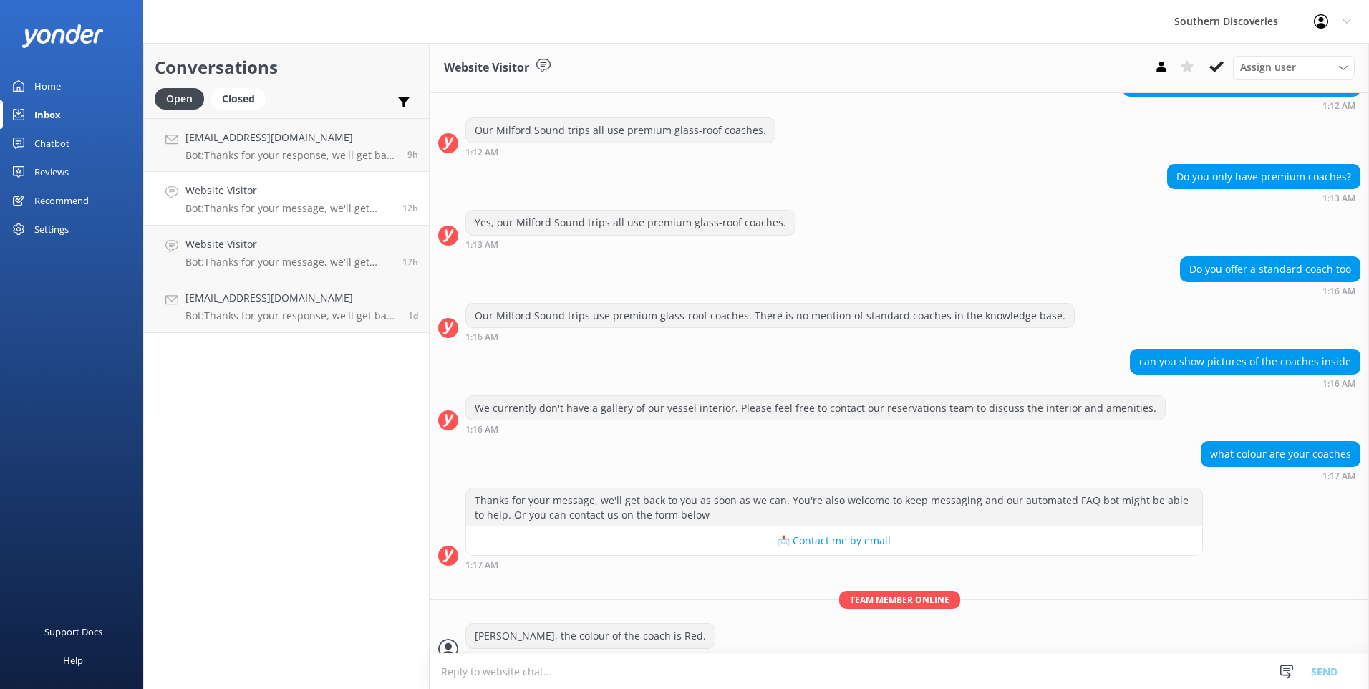
scroll to position [167, 0]
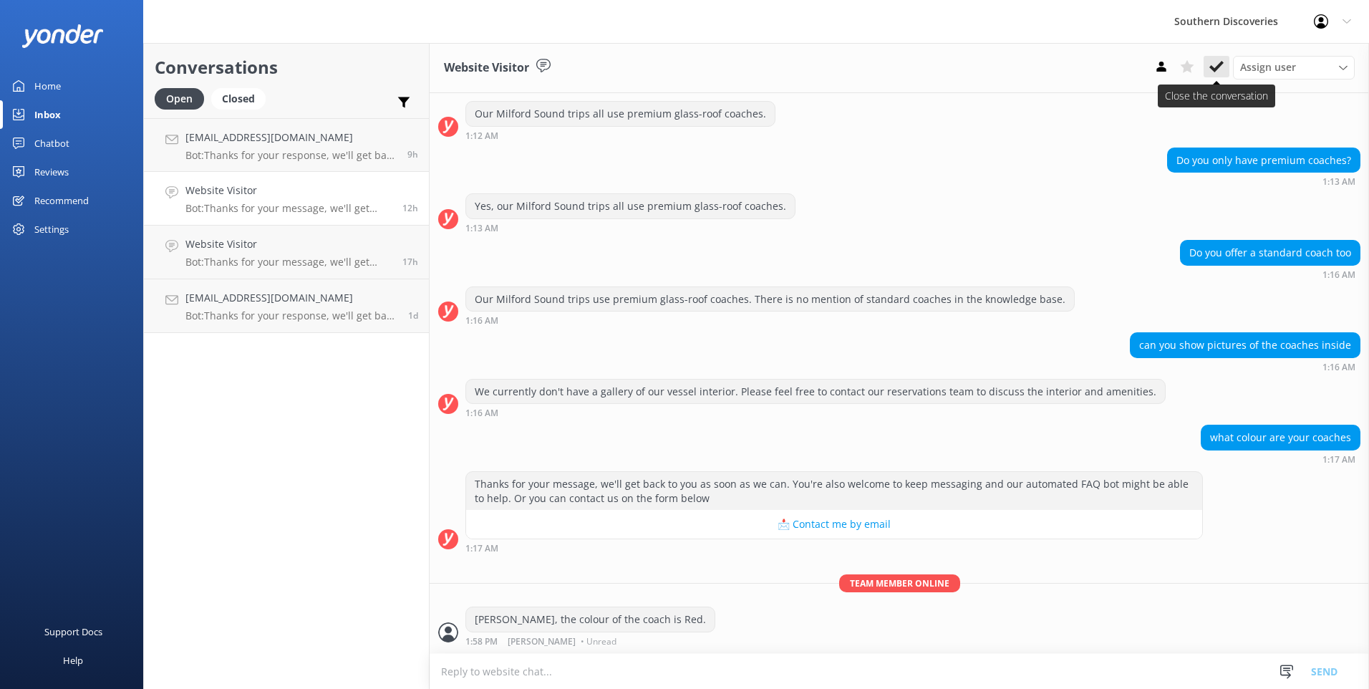
click at [1213, 62] on icon at bounding box center [1216, 66] width 14 height 14
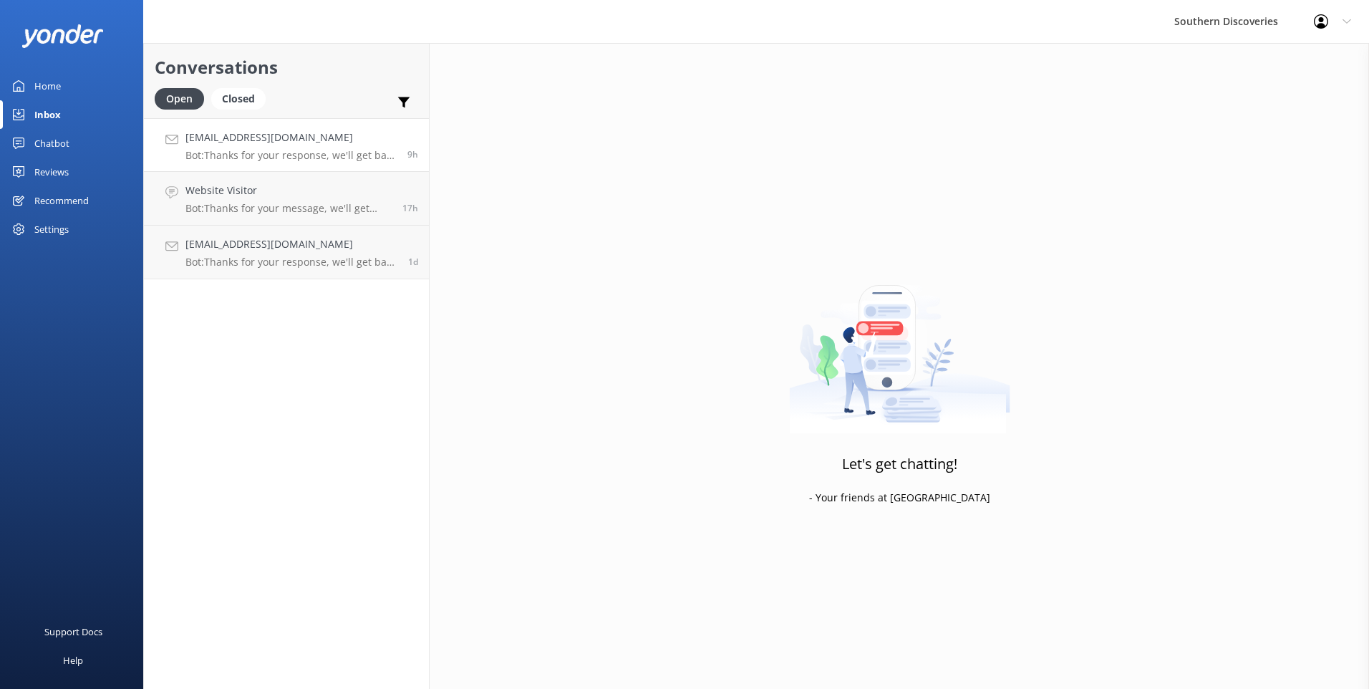
click at [276, 156] on p "Bot: Thanks for your response, we'll get back to you as soon as we can during o…" at bounding box center [290, 155] width 211 height 13
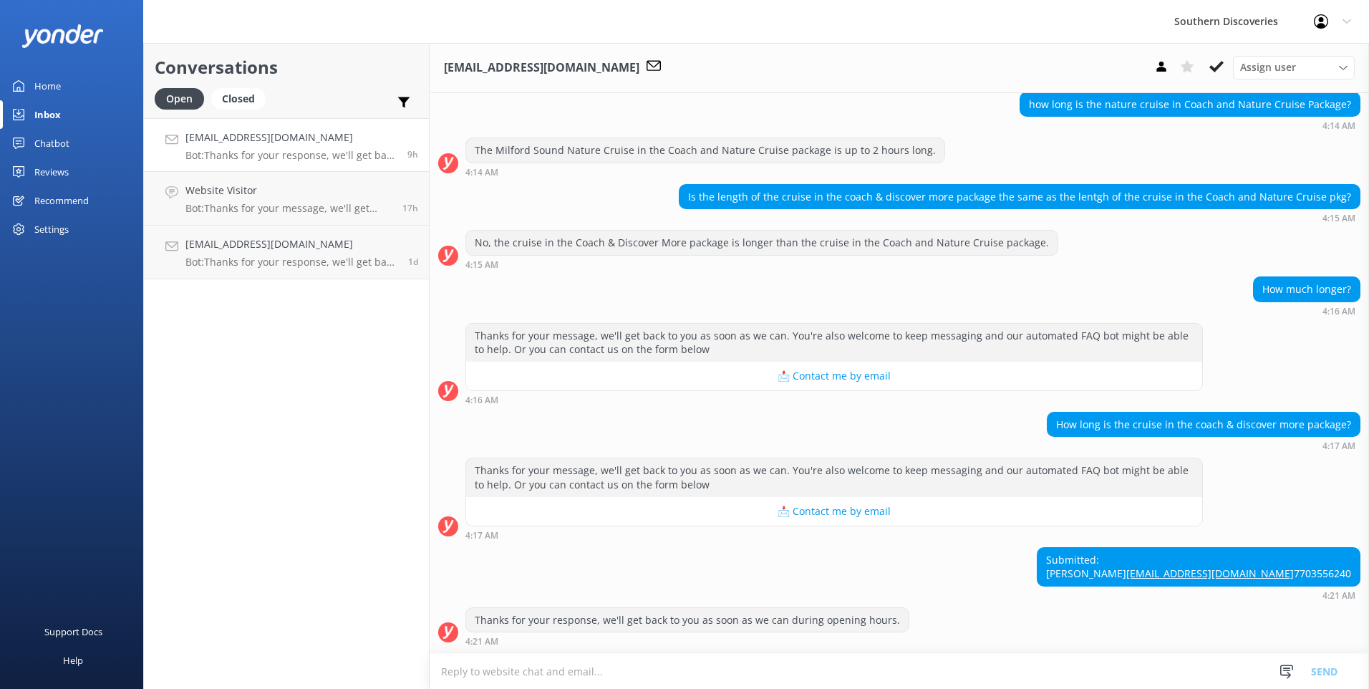
scroll to position [159, 0]
click at [278, 261] on p "Bot: Thanks for your response, we'll get back to you as soon as we can during o…" at bounding box center [291, 262] width 212 height 13
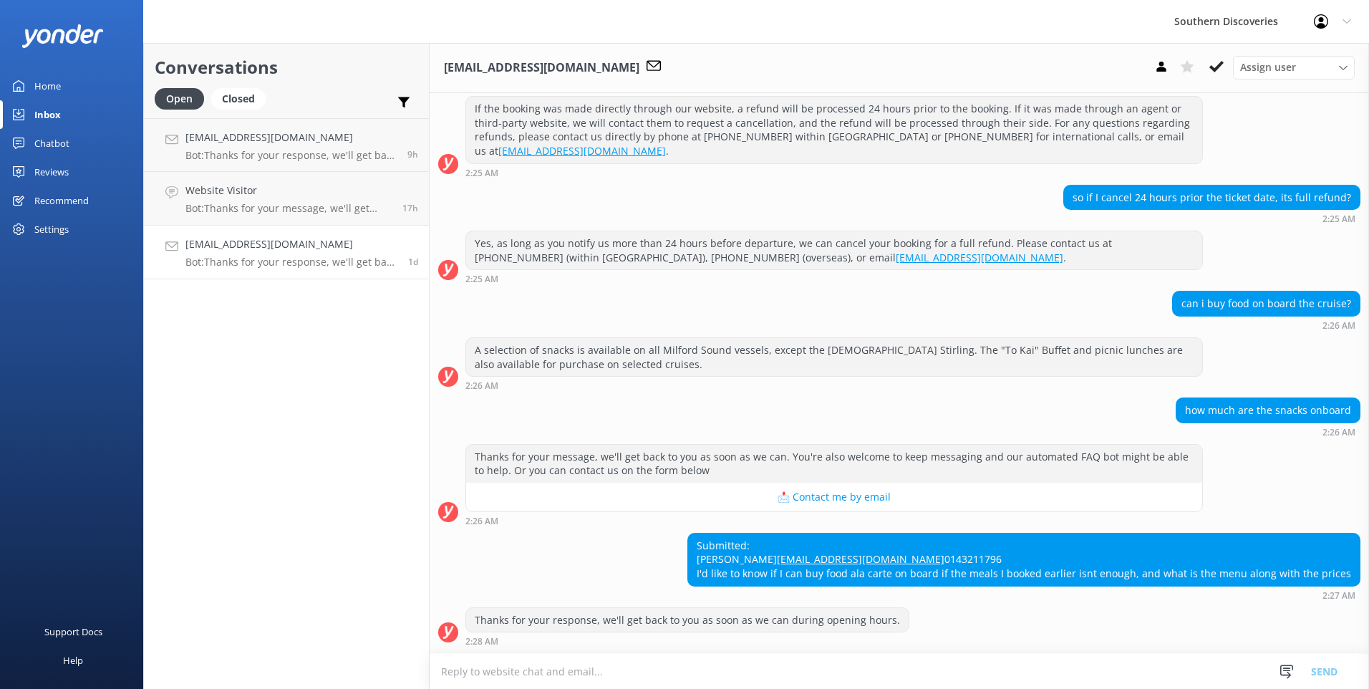
scroll to position [200, 0]
click at [276, 187] on h4 "Website Visitor" at bounding box center [288, 191] width 206 height 16
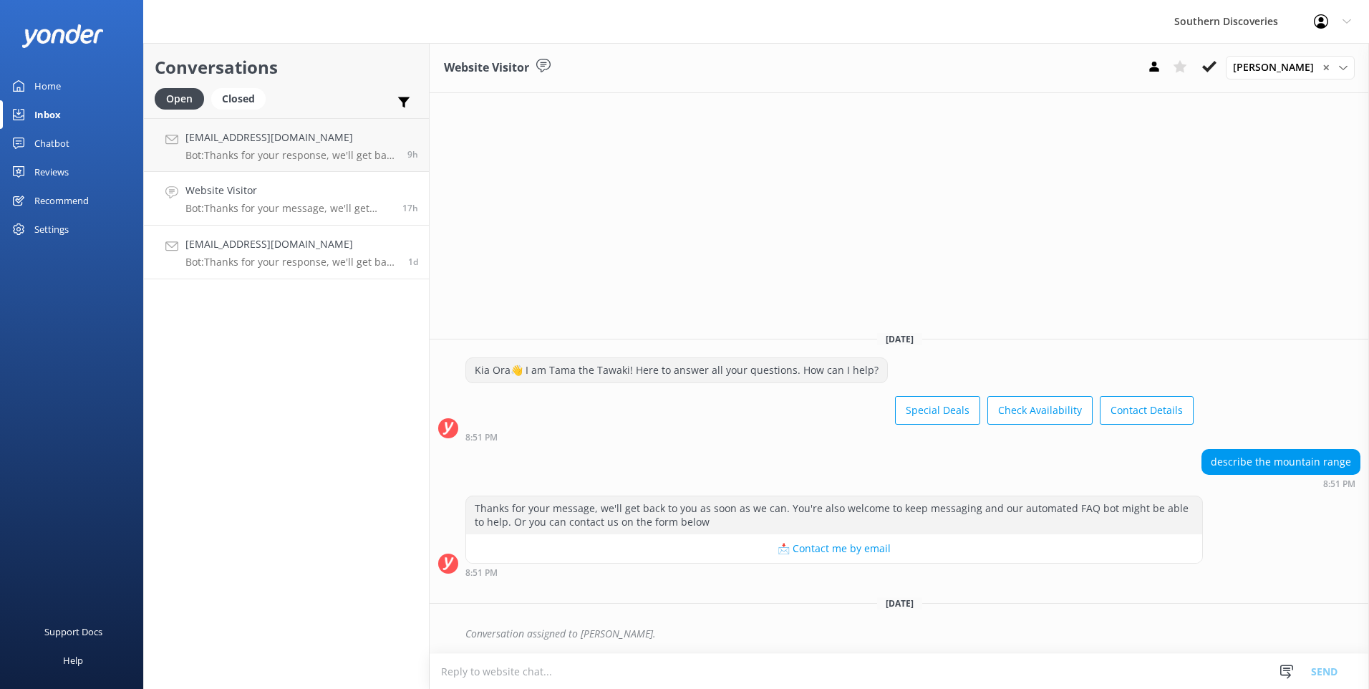
click at [291, 241] on h4 "[EMAIL_ADDRESS][DOMAIN_NAME]" at bounding box center [291, 244] width 212 height 16
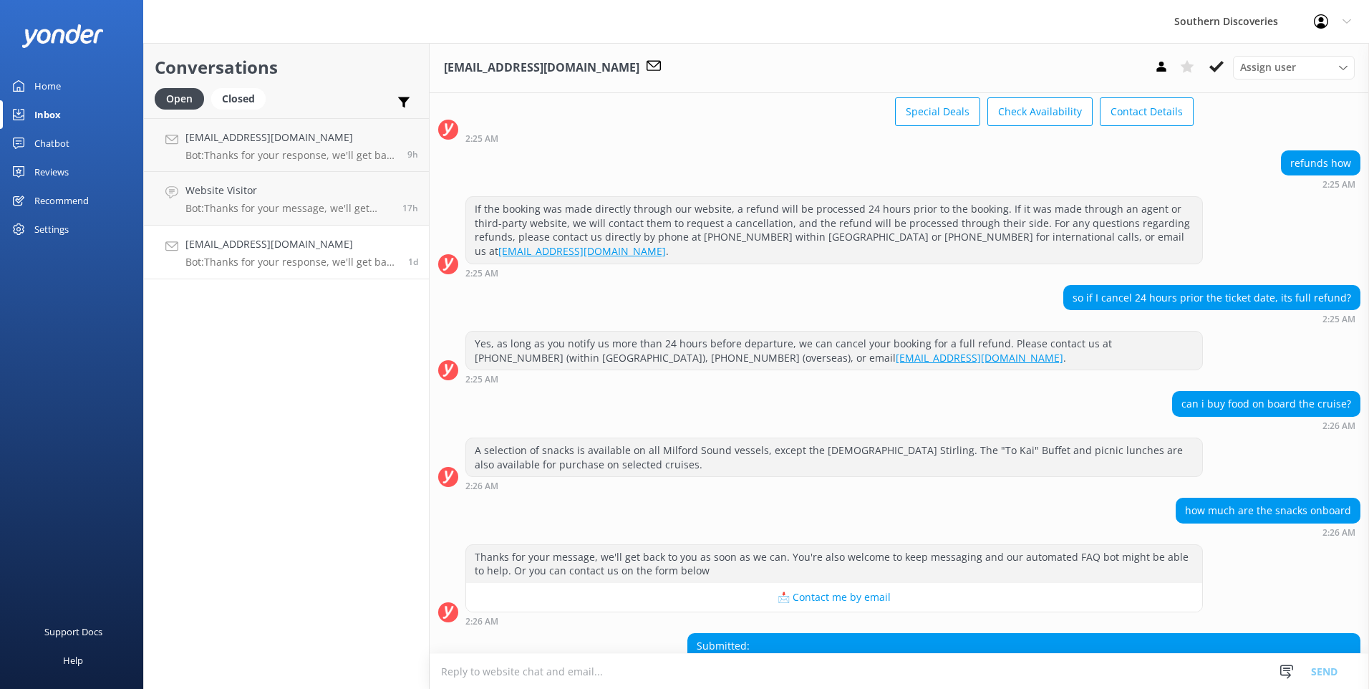
scroll to position [200, 0]
